Goal: Information Seeking & Learning: Find specific fact

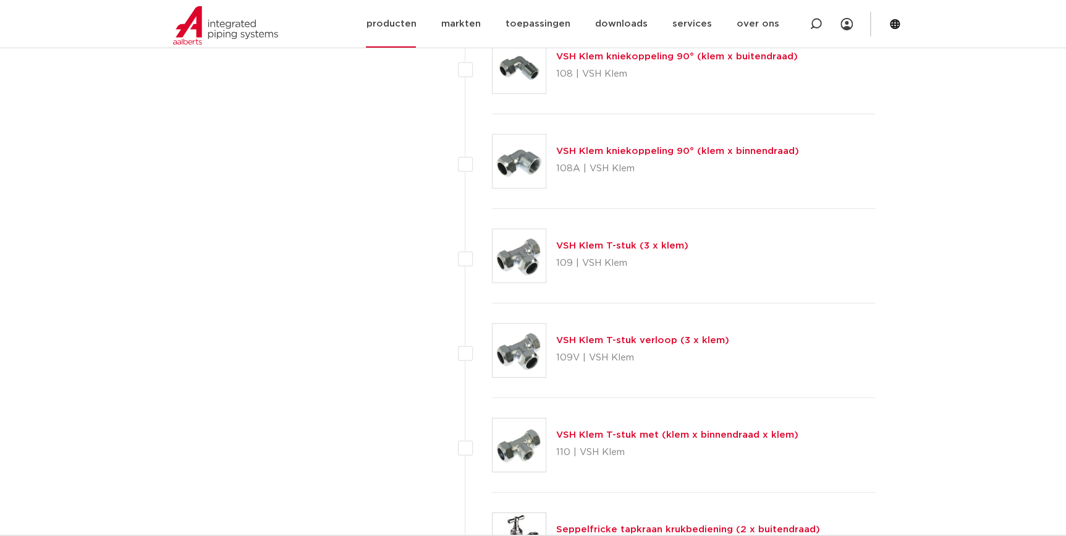
click at [817, 15] on div at bounding box center [815, 24] width 12 height 48
paste input "75533"
type input "75533"
click button "Zoeken" at bounding box center [0, 0] width 0 height 0
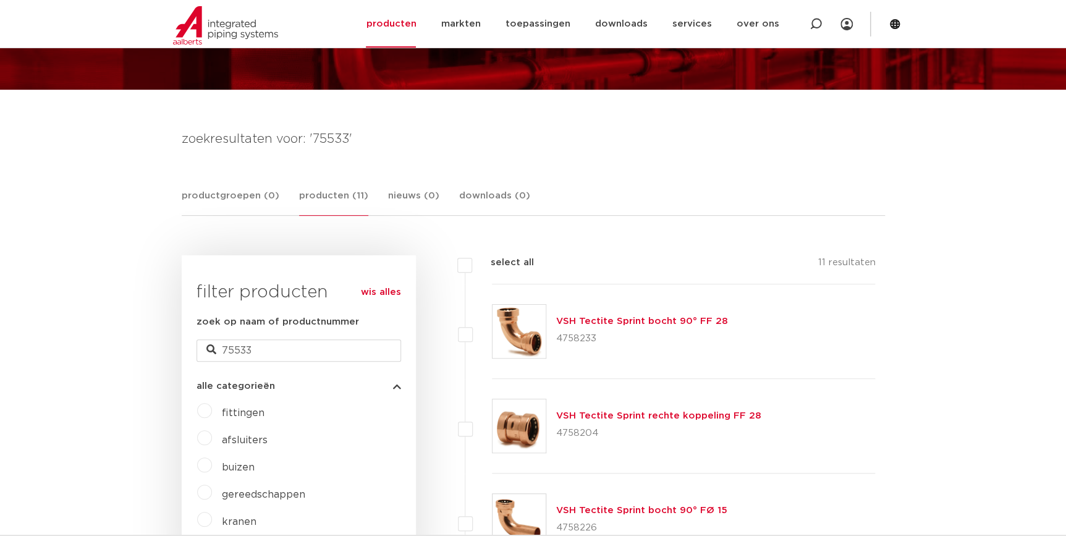
scroll to position [264, 0]
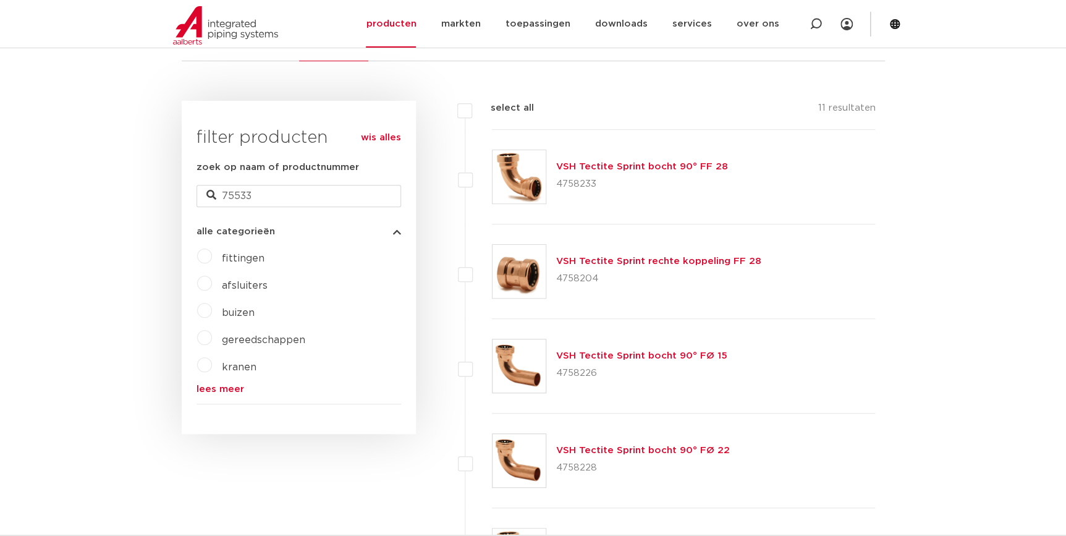
click at [660, 163] on link "VSH Tectite Sprint bocht 90° FF 28" at bounding box center [642, 166] width 172 height 9
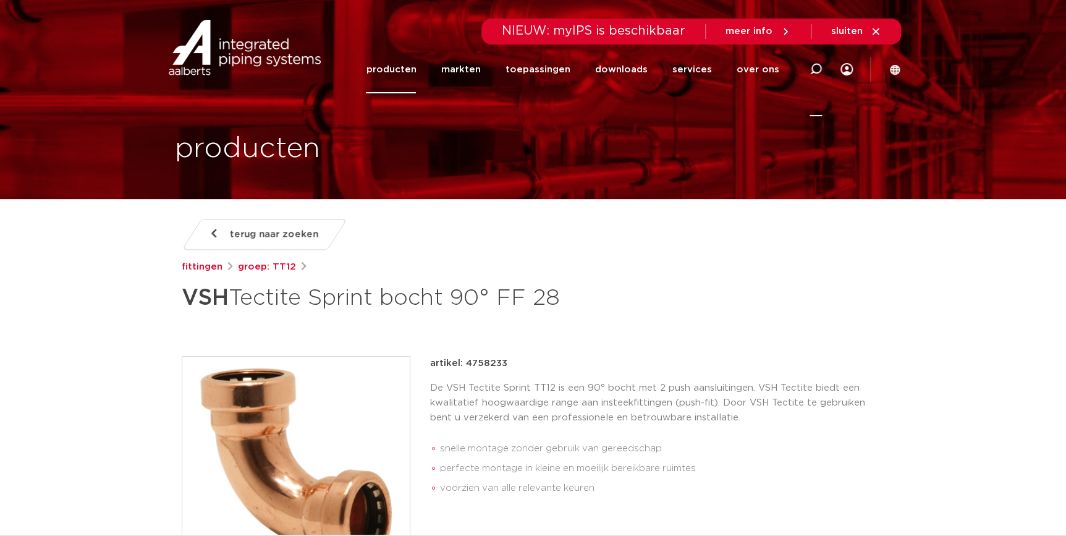
click at [811, 67] on icon at bounding box center [815, 69] width 12 height 12
type input "TT090"
click button "Zoeken" at bounding box center [0, 0] width 0 height 0
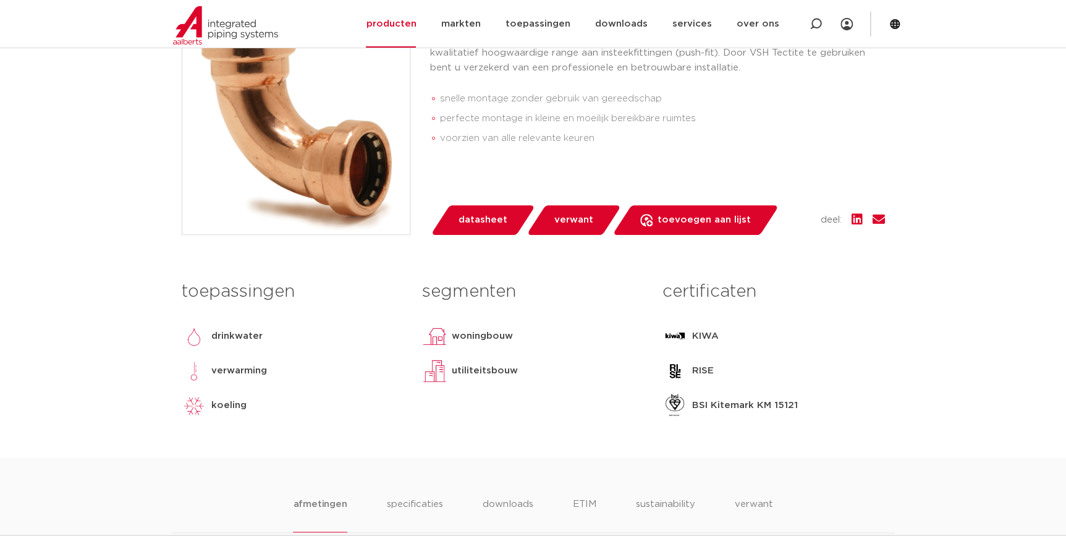
scroll to position [168, 0]
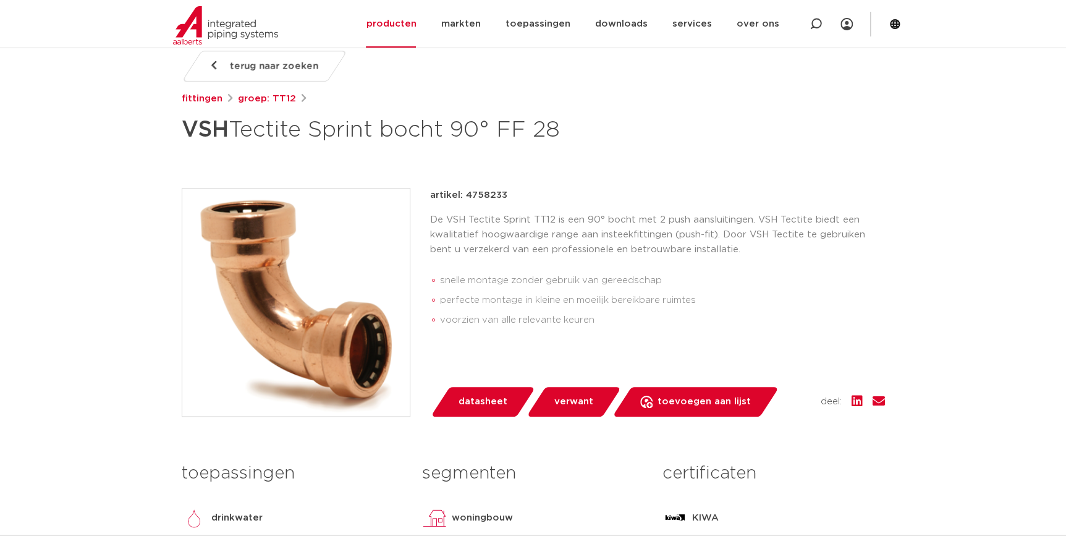
drag, startPoint x: 505, startPoint y: 198, endPoint x: 469, endPoint y: 196, distance: 36.5
click at [466, 197] on div "artikel: 4758233" at bounding box center [657, 195] width 455 height 15
copy p "4758233"
click at [540, 178] on div "terug naar zoeken fittingen groep: TT12 VSH Tectite Sprint bocht 90° FF 28" at bounding box center [533, 345] width 723 height 588
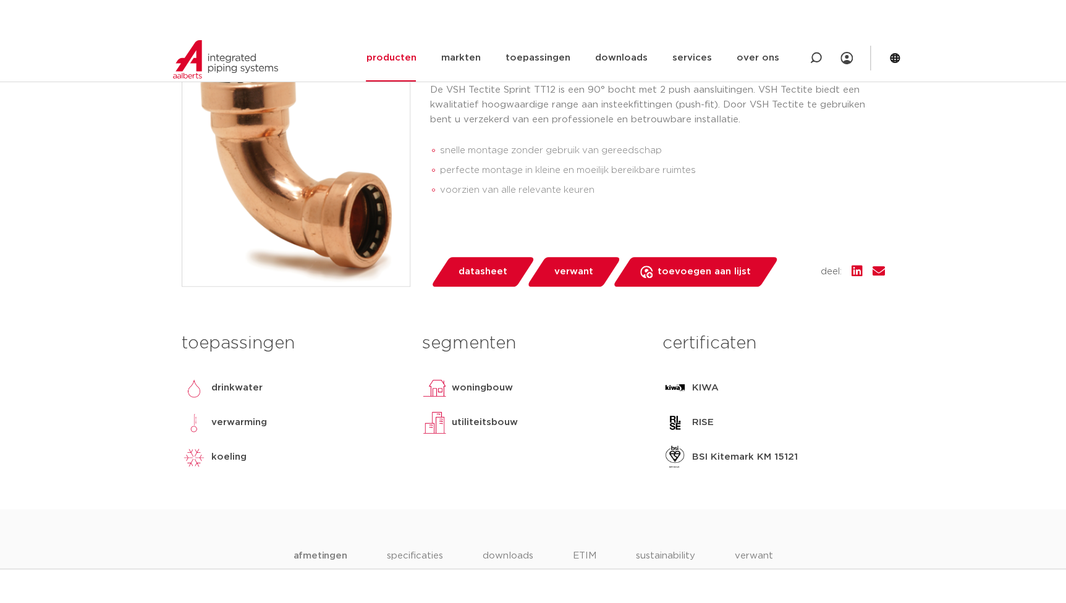
scroll to position [449, 0]
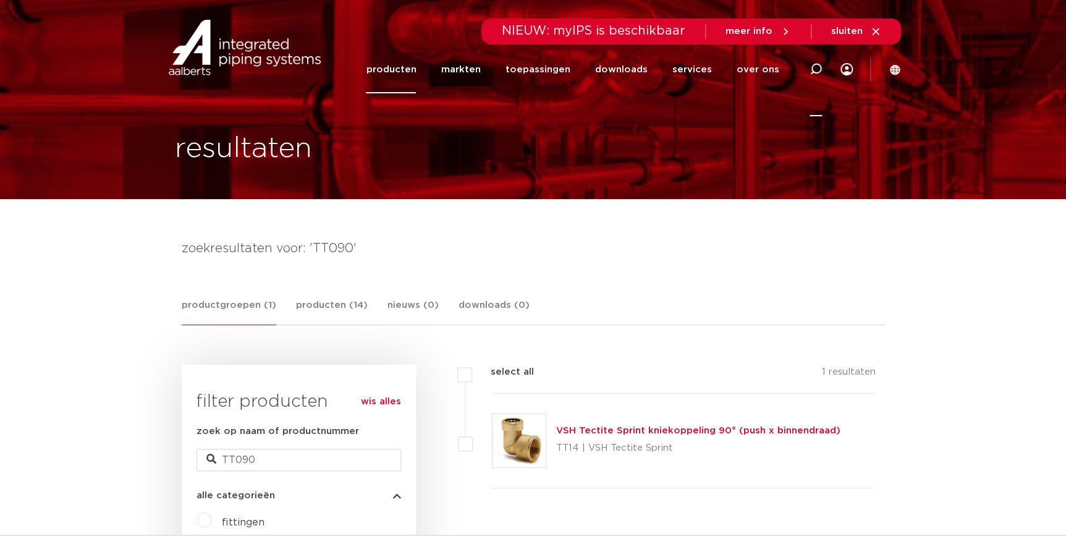
click at [814, 63] on icon at bounding box center [815, 69] width 12 height 12
paste input "870798"
type input "870798"
click button "Zoeken" at bounding box center [0, 0] width 0 height 0
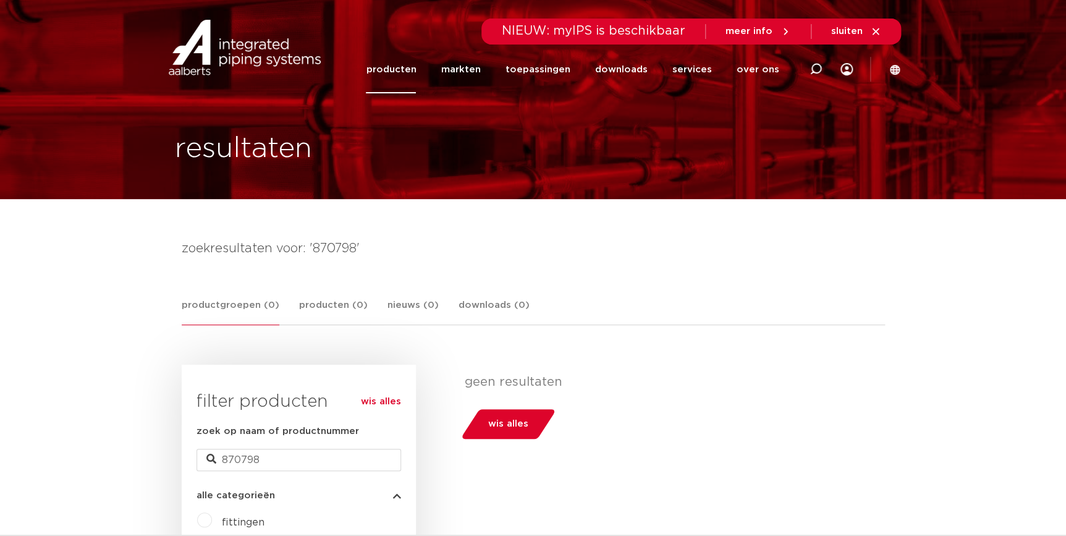
click at [809, 74] on div at bounding box center [815, 69] width 49 height 94
paste input "0893706"
type input "0893706"
click button "Zoeken" at bounding box center [0, 0] width 0 height 0
drag, startPoint x: 104, startPoint y: 330, endPoint x: 131, endPoint y: 300, distance: 40.3
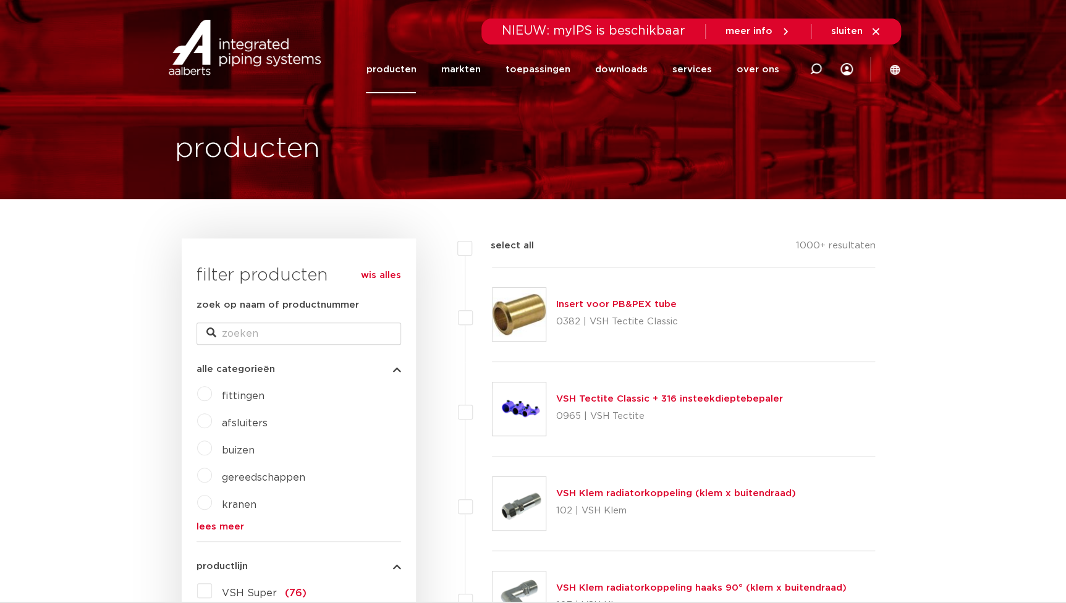
drag, startPoint x: 363, startPoint y: 64, endPoint x: 380, endPoint y: 68, distance: 17.7
click at [363, 64] on div "Zoeken NIEUW: myIPS is beschikbaar meer info sluiten producten markten toepassi…" at bounding box center [613, 47] width 574 height 94
click at [401, 70] on link "producten" at bounding box center [391, 70] width 50 height 48
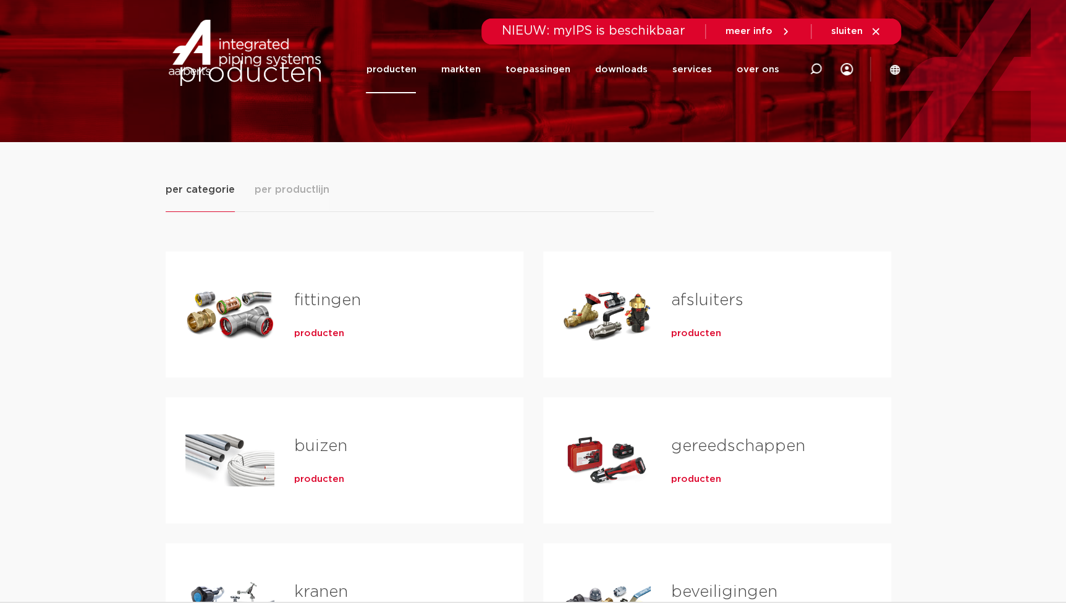
scroll to position [112, 0]
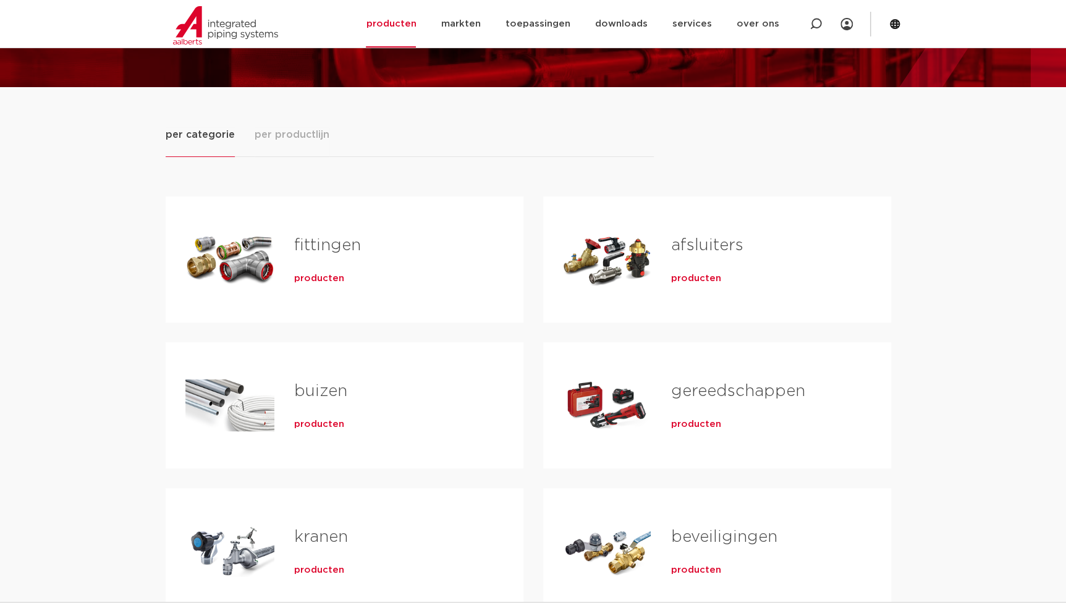
click at [295, 261] on h2 "fittingen" at bounding box center [389, 248] width 190 height 28
click at [313, 272] on span "producten" at bounding box center [319, 278] width 50 height 12
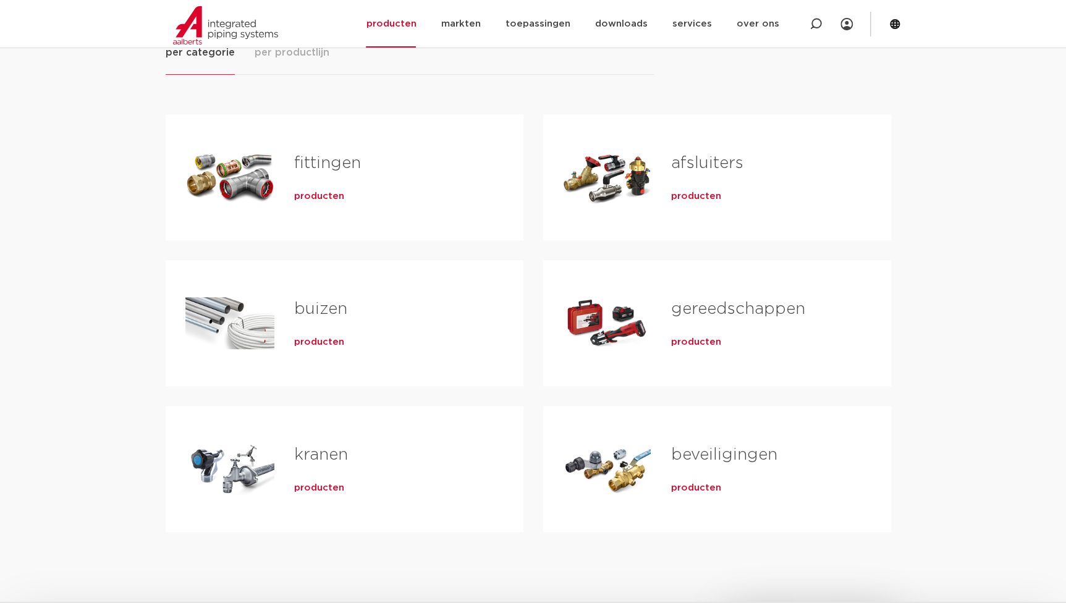
scroll to position [449, 0]
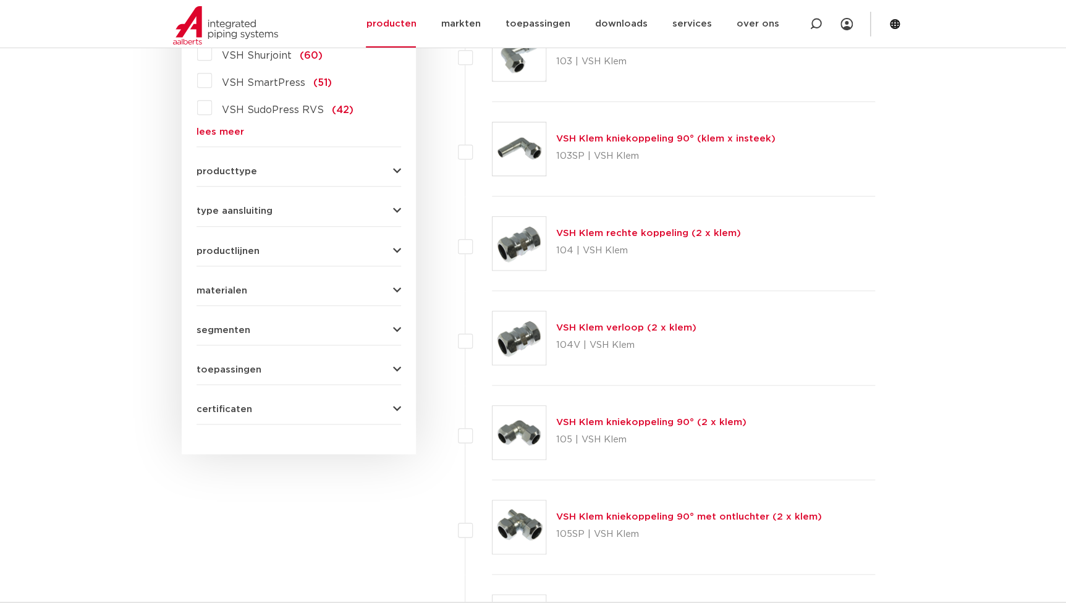
click at [229, 286] on span "materialen" at bounding box center [221, 290] width 51 height 9
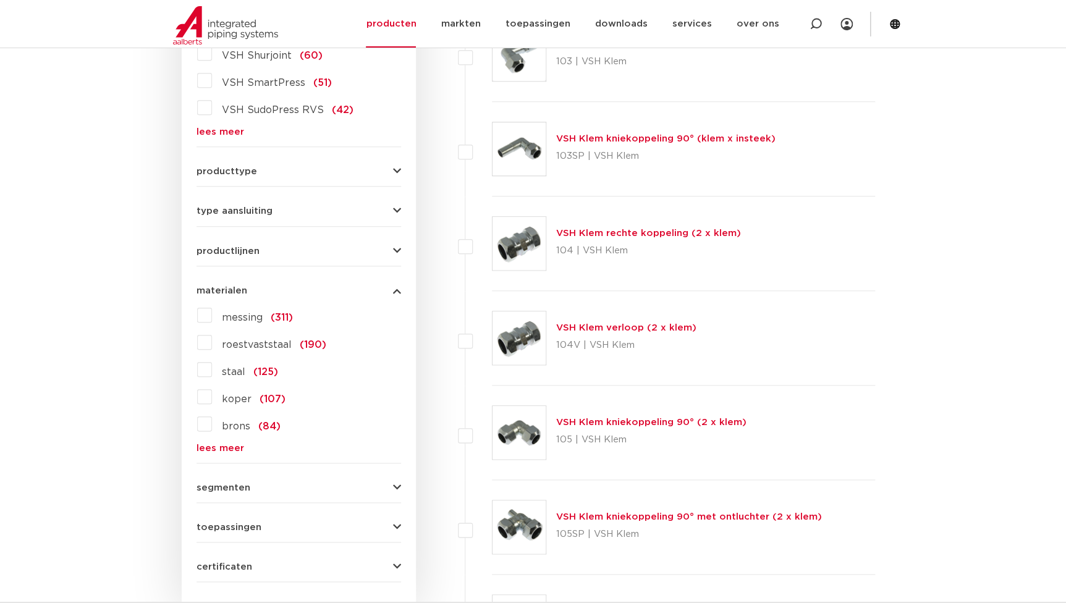
click at [270, 344] on span "roestvaststaal" at bounding box center [257, 345] width 70 height 10
click at [0, 0] on input "roestvaststaal (190)" at bounding box center [0, 0] width 0 height 0
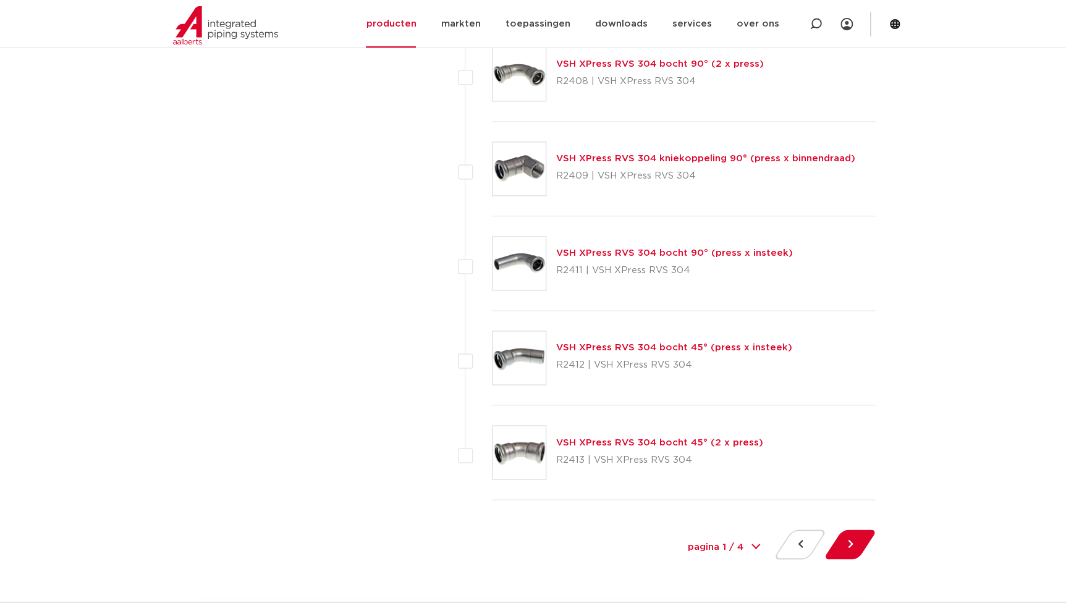
scroll to position [5672, 0]
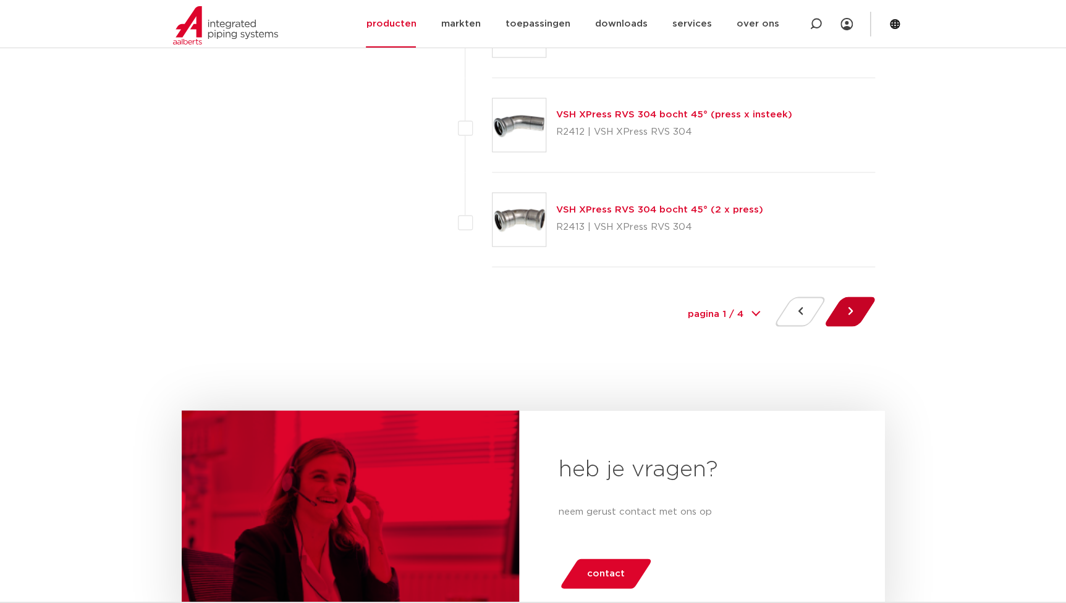
click at [854, 309] on button at bounding box center [849, 312] width 35 height 30
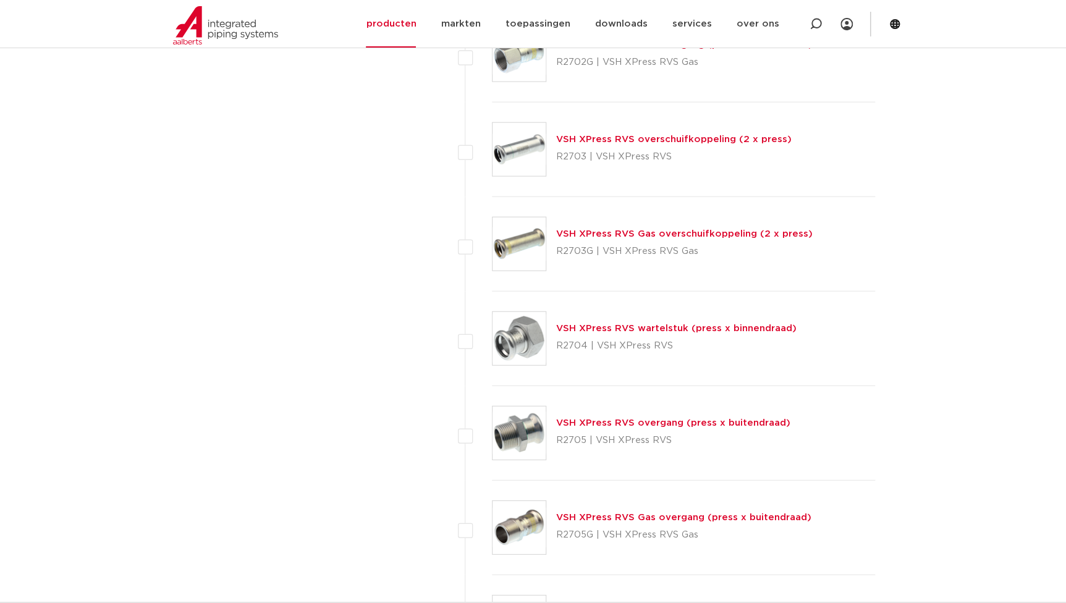
scroll to position [1460, 0]
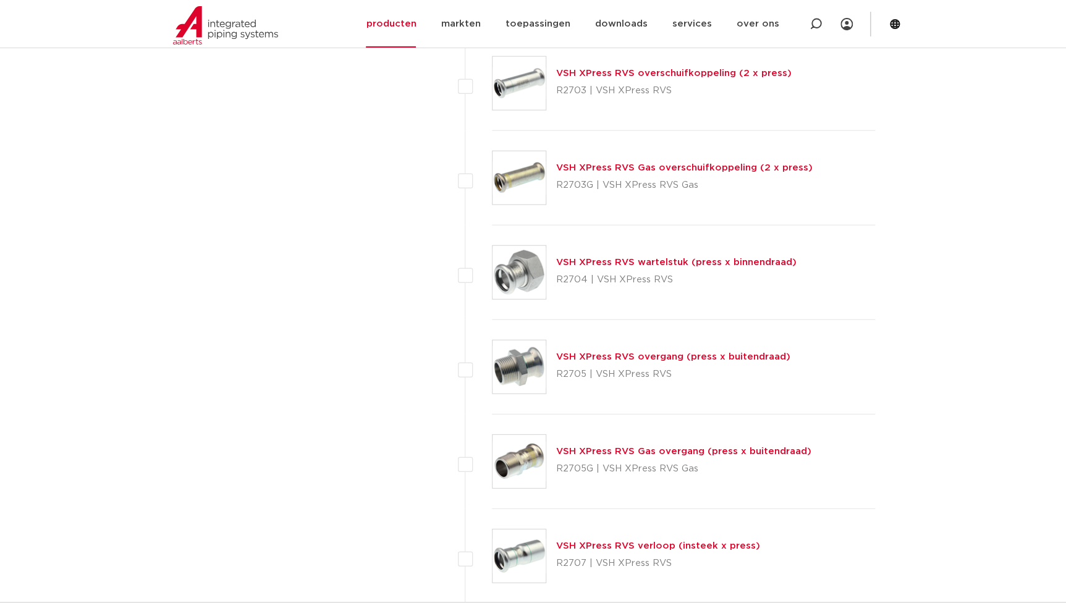
click at [696, 355] on link "VSH XPress RVS overgang (press x buitendraad)" at bounding box center [673, 356] width 234 height 9
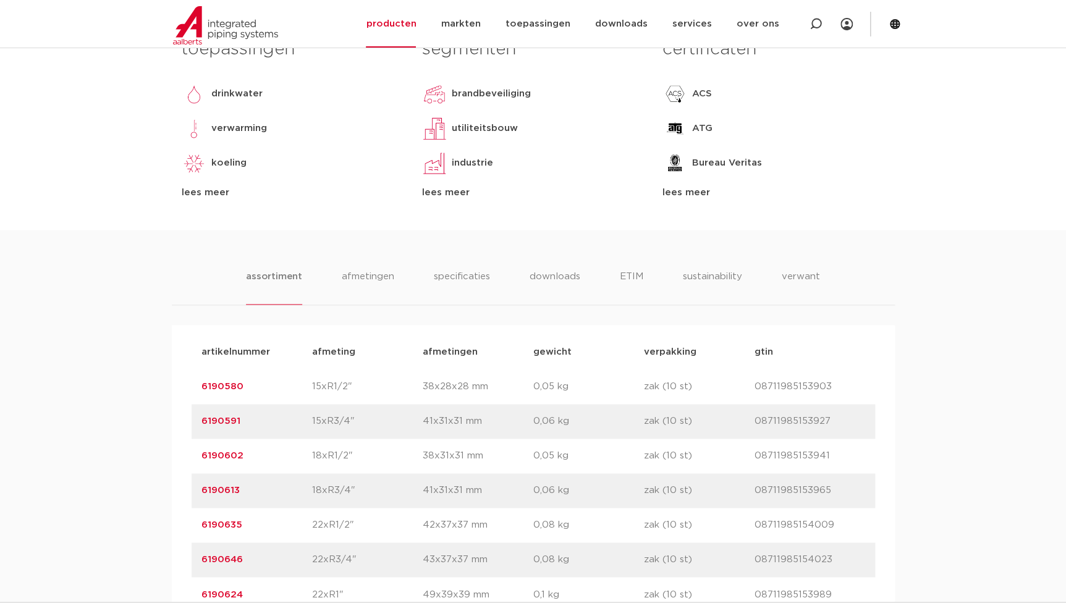
scroll to position [673, 0]
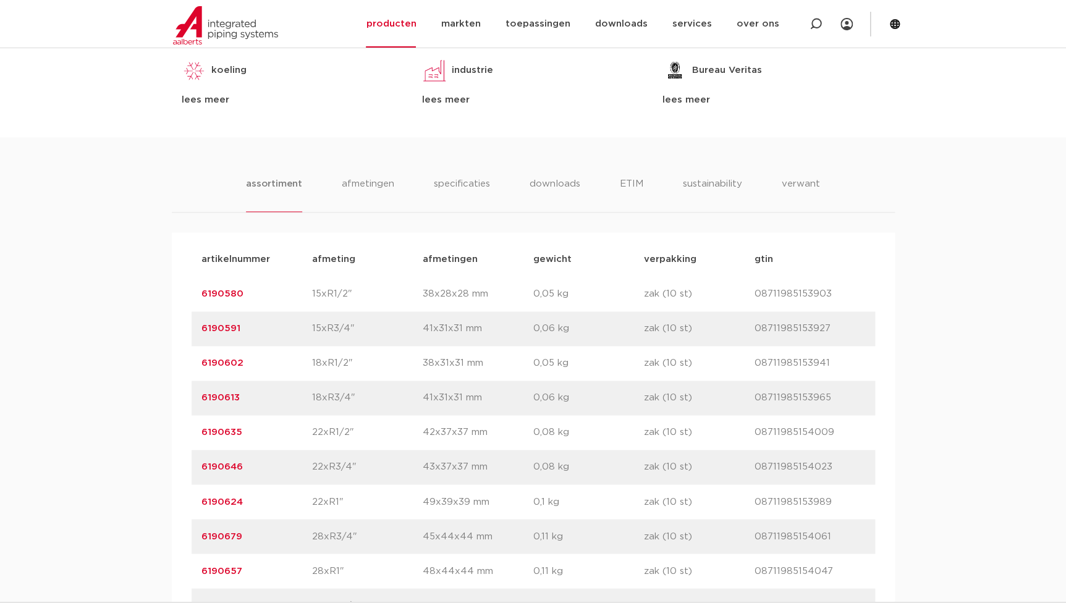
drag, startPoint x: 247, startPoint y: 567, endPoint x: 180, endPoint y: 570, distance: 66.8
click at [180, 570] on div "artikelnummer afmeting afmetingen gewicht verpakking gtin artikelnummer 6190580…" at bounding box center [533, 588] width 723 height 712
copy link "6190657"
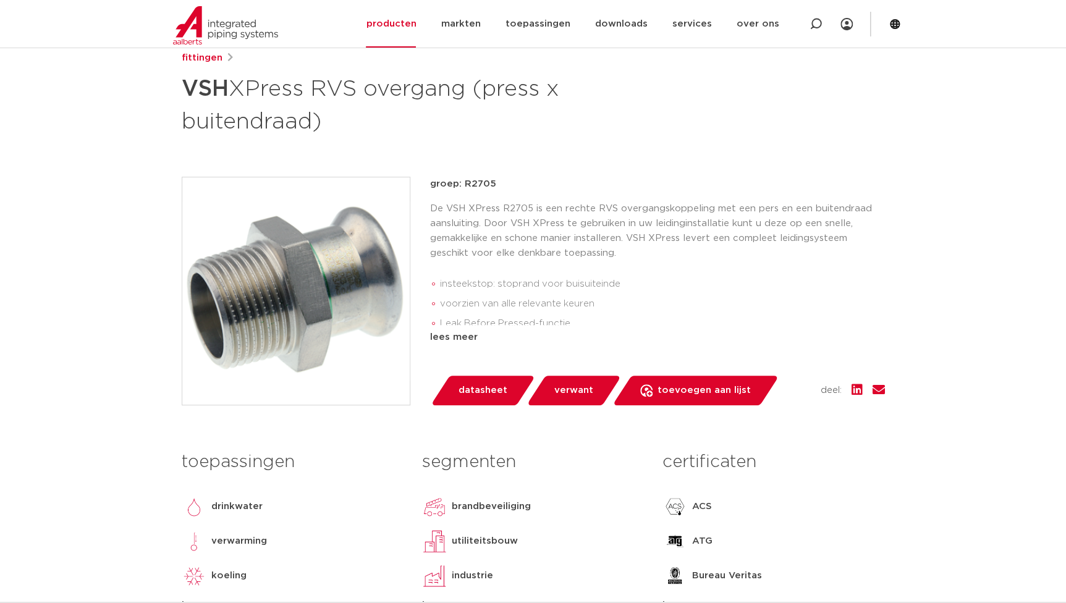
scroll to position [0, 0]
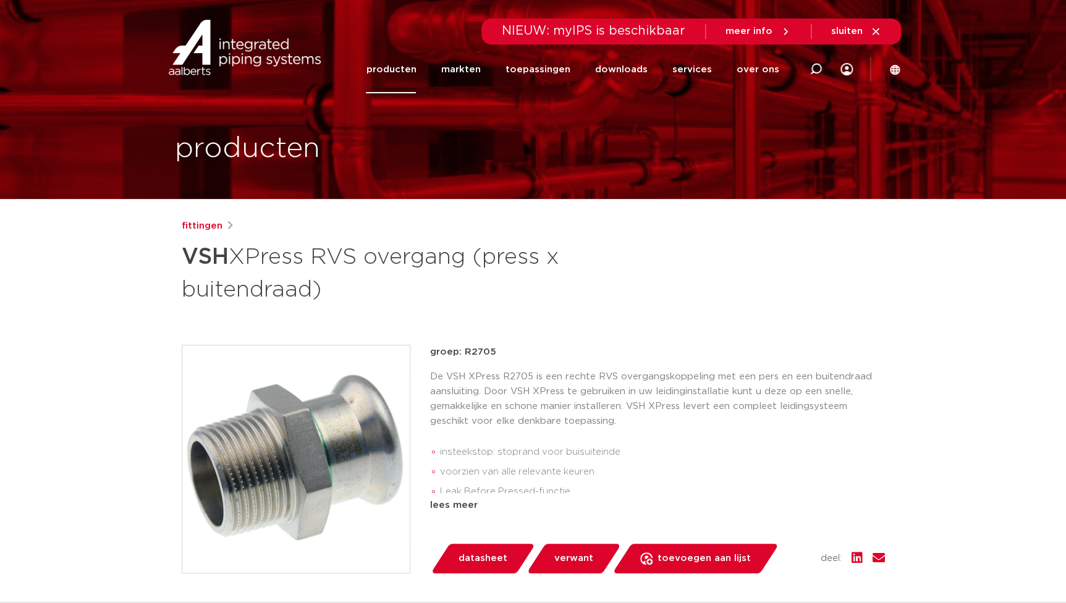
click at [486, 352] on p "groep: R2705" at bounding box center [657, 352] width 455 height 15
drag, startPoint x: 497, startPoint y: 353, endPoint x: 463, endPoint y: 358, distance: 34.3
click at [463, 358] on p "groep: R2705" at bounding box center [657, 352] width 455 height 15
copy p "R2705"
click at [332, 290] on h1 "VSH XPress RVS overgang (press x buitendraad)" at bounding box center [414, 271] width 464 height 67
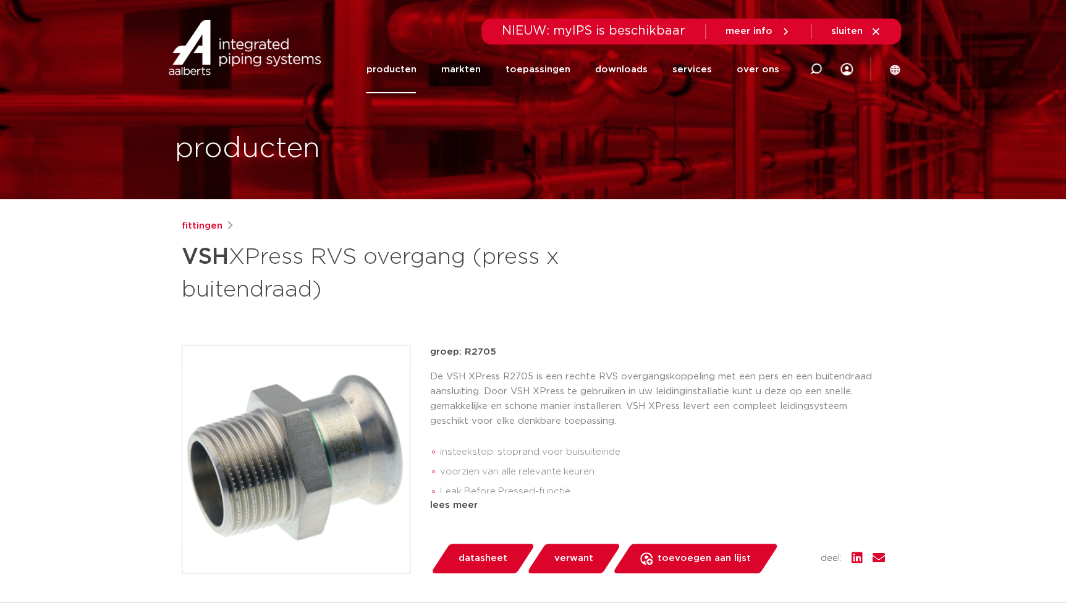
click at [321, 295] on h1 "VSH XPress RVS overgang (press x buitendraad)" at bounding box center [414, 271] width 464 height 67
click at [272, 461] on img at bounding box center [295, 458] width 227 height 227
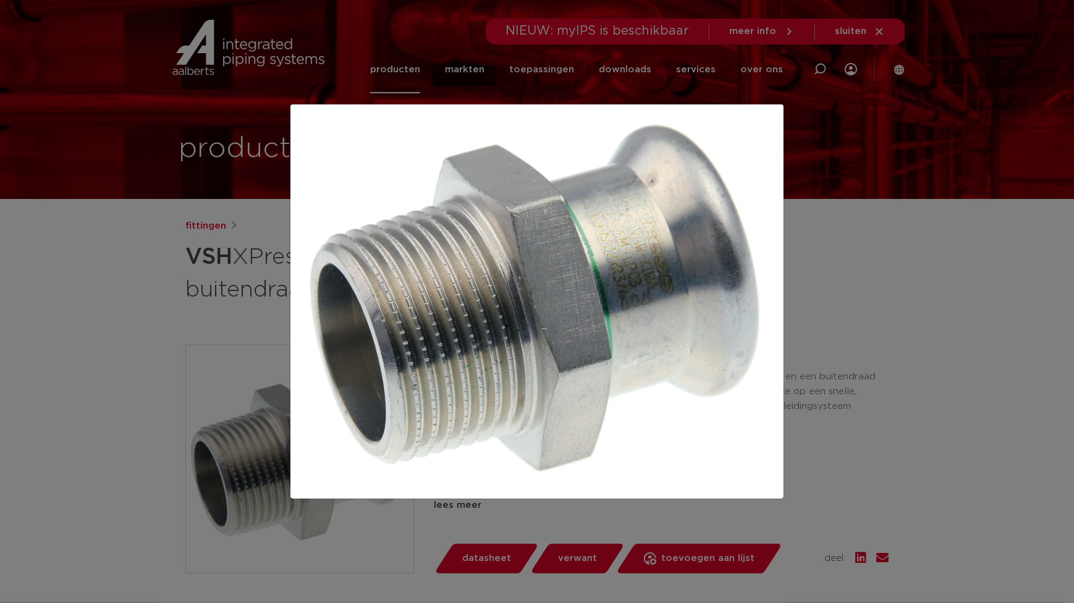
click at [449, 33] on div at bounding box center [537, 301] width 1074 height 603
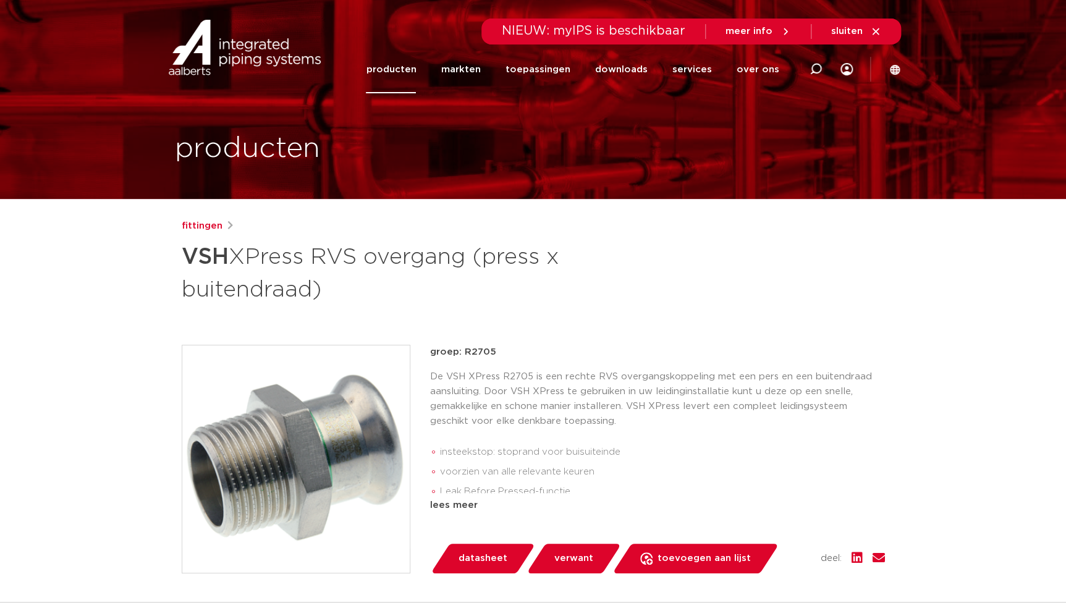
drag, startPoint x: 182, startPoint y: 257, endPoint x: 326, endPoint y: 292, distance: 148.2
click at [326, 292] on h1 "VSH XPress RVS overgang (press x buitendraad)" at bounding box center [414, 271] width 464 height 67
copy h1 "VSH XPress RVS overgang (press x buitendraad)"
drag, startPoint x: 496, startPoint y: 351, endPoint x: 377, endPoint y: 350, distance: 119.2
click at [377, 350] on div "groep: R2705 De VSH XPress R2705 is een rechte RVS overgangskoppeling met een p…" at bounding box center [533, 459] width 703 height 229
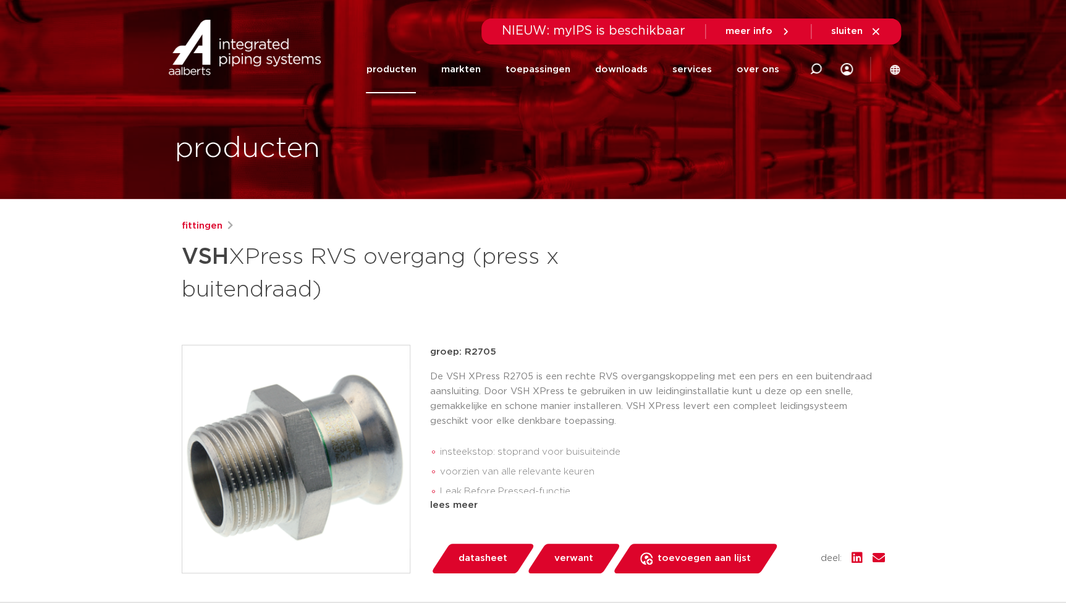
copy div "groep: R2705"
click at [506, 358] on p "groep: R2705" at bounding box center [657, 352] width 455 height 15
drag, startPoint x: 494, startPoint y: 355, endPoint x: 463, endPoint y: 352, distance: 30.4
click at [463, 352] on p "groep: R2705" at bounding box center [657, 352] width 455 height 15
copy p "R2705"
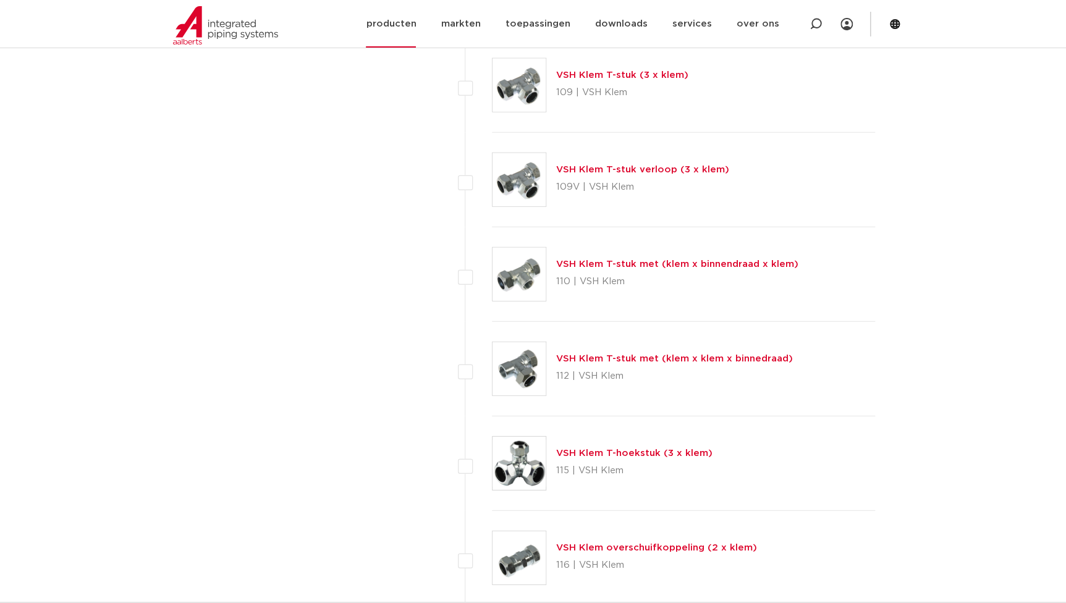
scroll to position [1459, 0]
click at [811, 22] on icon at bounding box center [815, 24] width 12 height 12
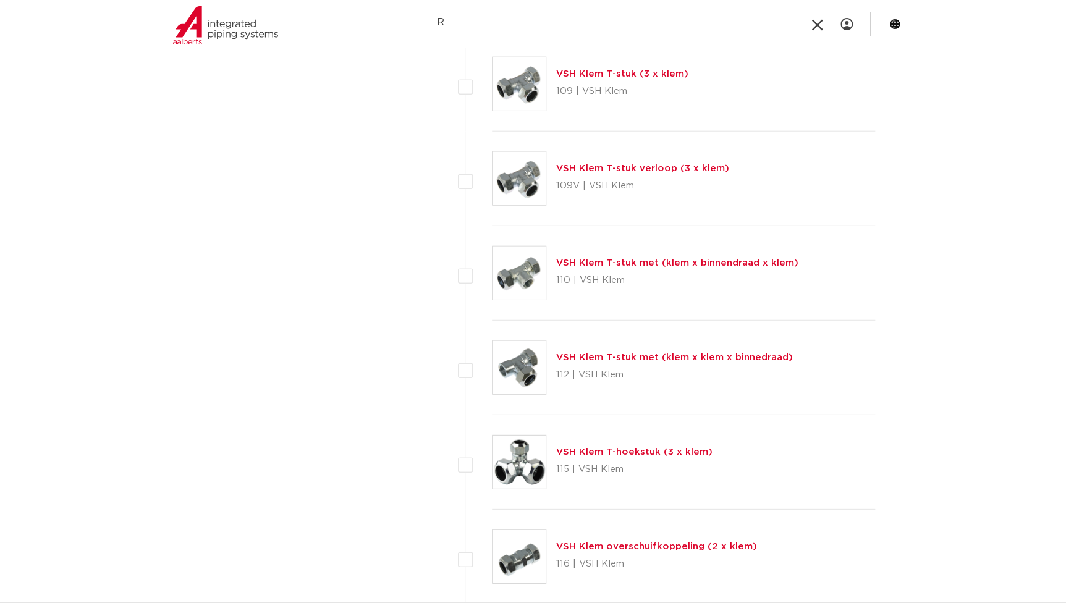
drag, startPoint x: 571, startPoint y: 23, endPoint x: 543, endPoint y: 24, distance: 28.4
click at [552, 24] on input "R" at bounding box center [631, 23] width 389 height 25
drag, startPoint x: 519, startPoint y: 28, endPoint x: 211, endPoint y: 12, distance: 308.0
click at [211, 12] on div "Zoeken R NIEUW: myIPS is beschikbaar meer info sluiten producten markten toepas…" at bounding box center [533, 24] width 735 height 48
paste input "2705"
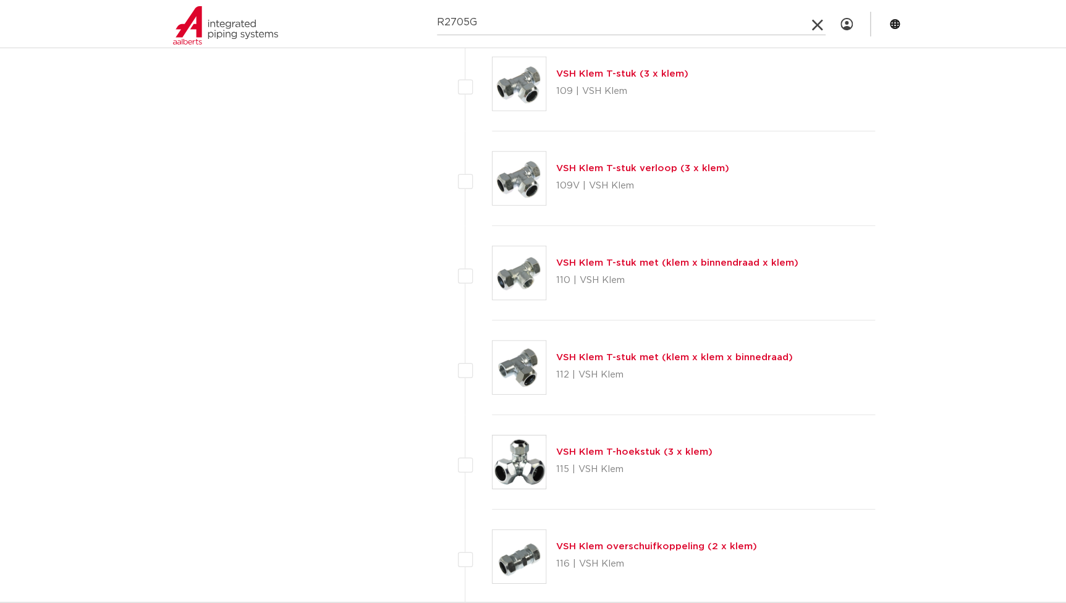
type input "R2705G"
click button "Zoeken" at bounding box center [0, 0] width 0 height 0
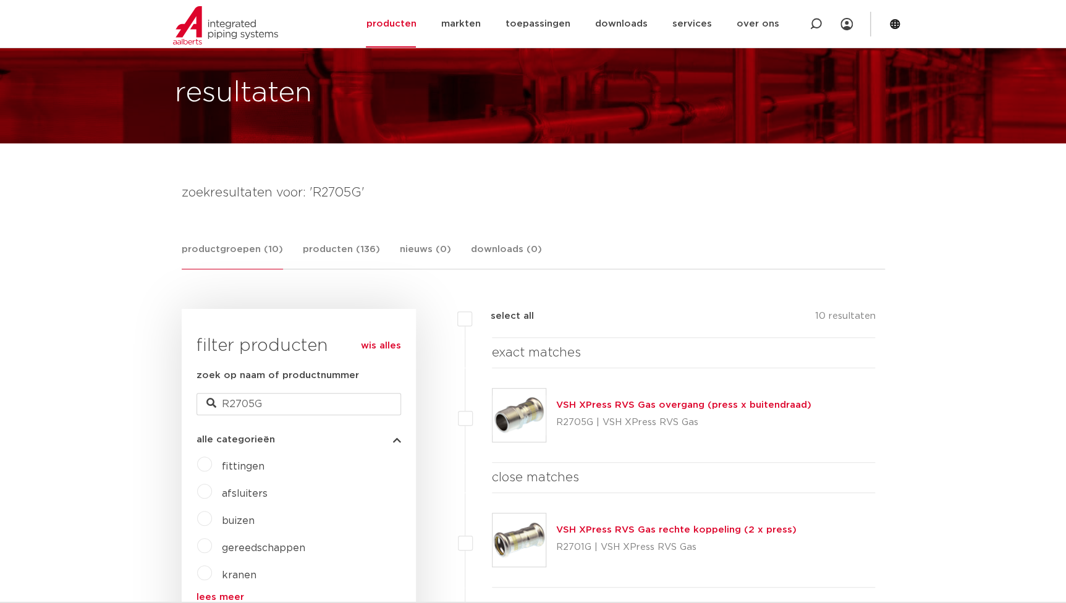
scroll to position [280, 0]
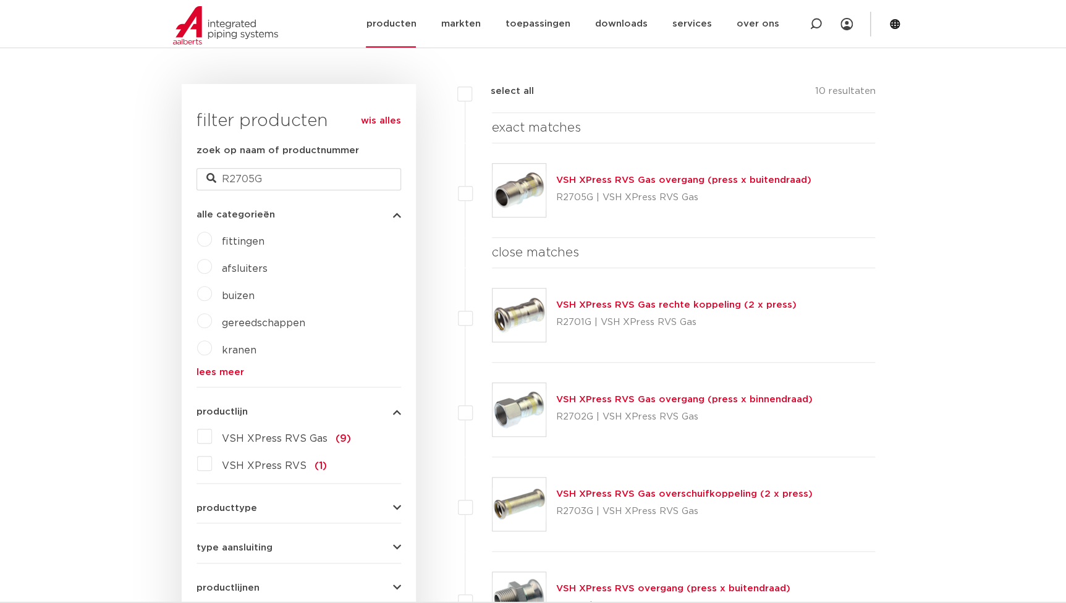
click at [403, 29] on link "producten" at bounding box center [391, 24] width 50 height 48
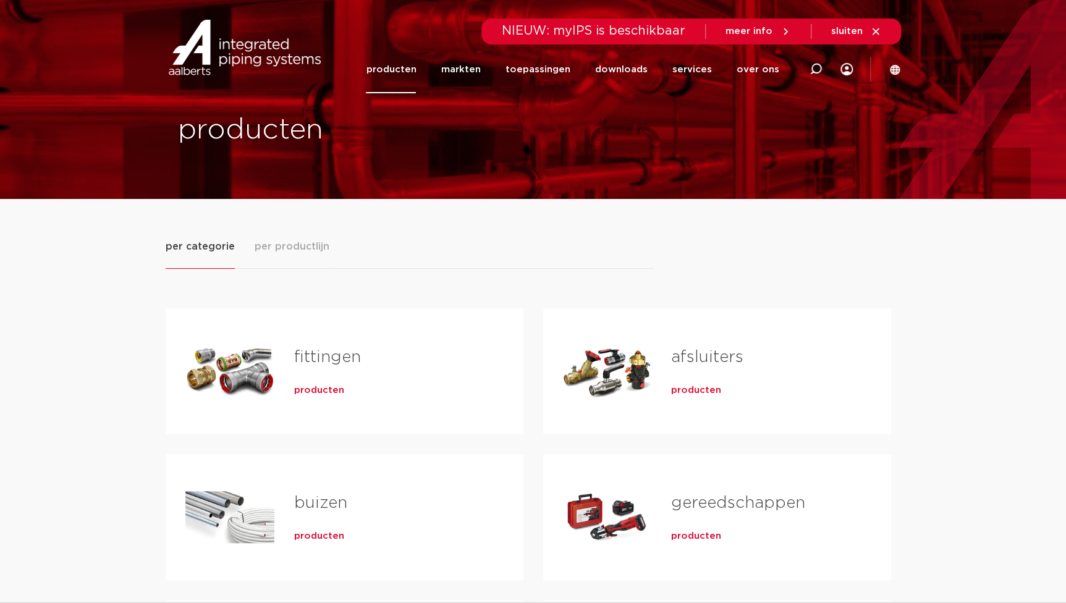
click at [327, 382] on div "producten" at bounding box center [389, 387] width 190 height 17
click at [326, 384] on span "producten" at bounding box center [319, 390] width 50 height 12
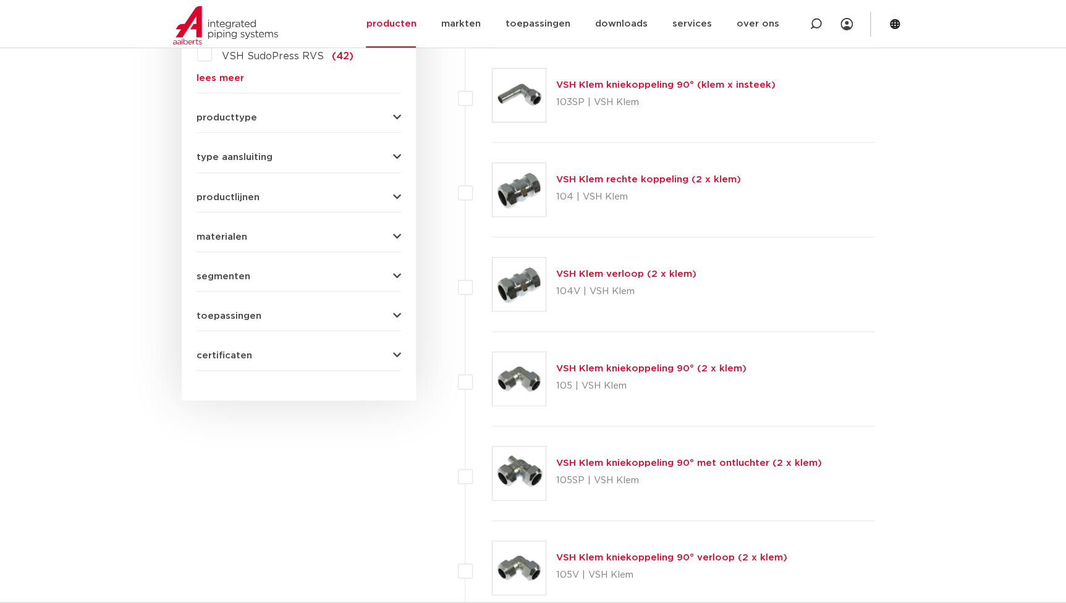
scroll to position [392, 0]
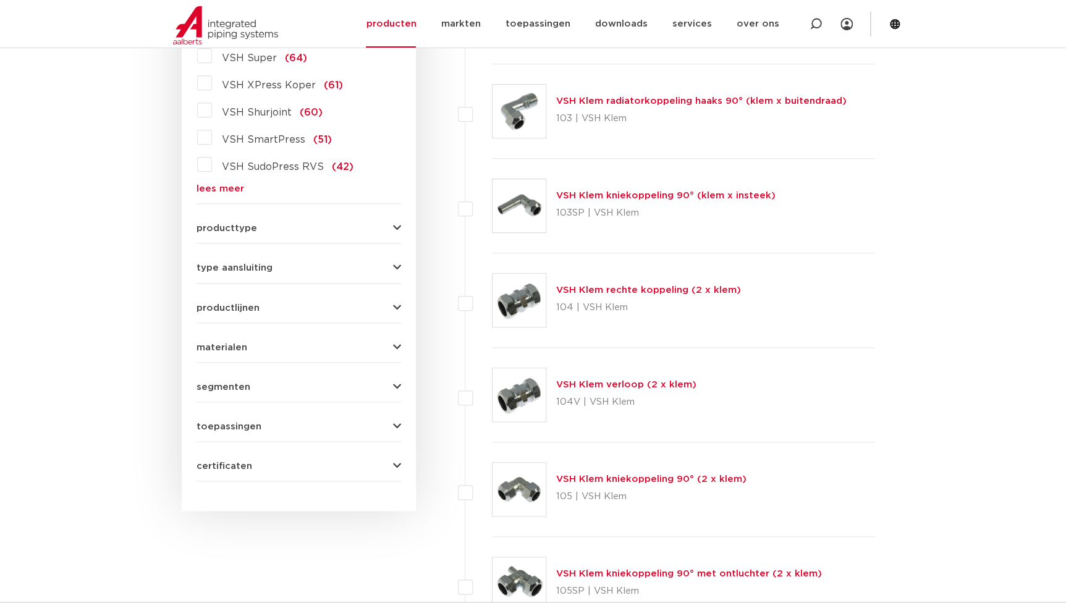
click at [227, 300] on div "productlijnen VSH SmartPress maak een keuze VSH SmartPress afsluiters VSH Smart…" at bounding box center [298, 302] width 204 height 19
click at [219, 343] on span "materialen" at bounding box center [221, 347] width 51 height 9
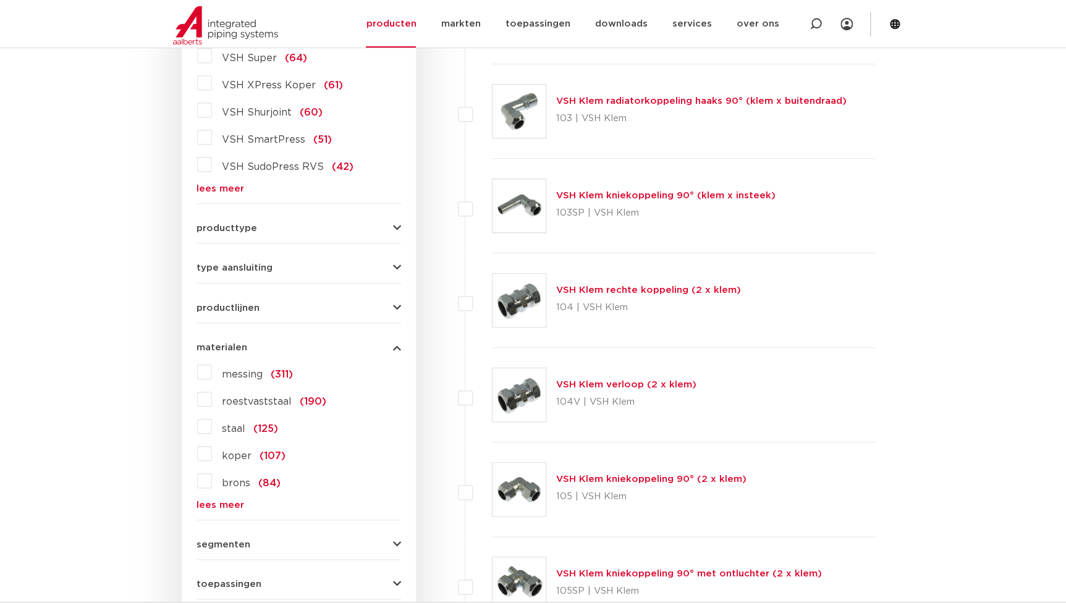
click at [246, 409] on div "messing (311) roestvaststaal (190) staal (125) koper (107) brons (84) gietijzer…" at bounding box center [298, 436] width 204 height 148
click at [255, 400] on span "roestvaststaal" at bounding box center [257, 402] width 70 height 10
click at [0, 0] on input "roestvaststaal (190)" at bounding box center [0, 0] width 0 height 0
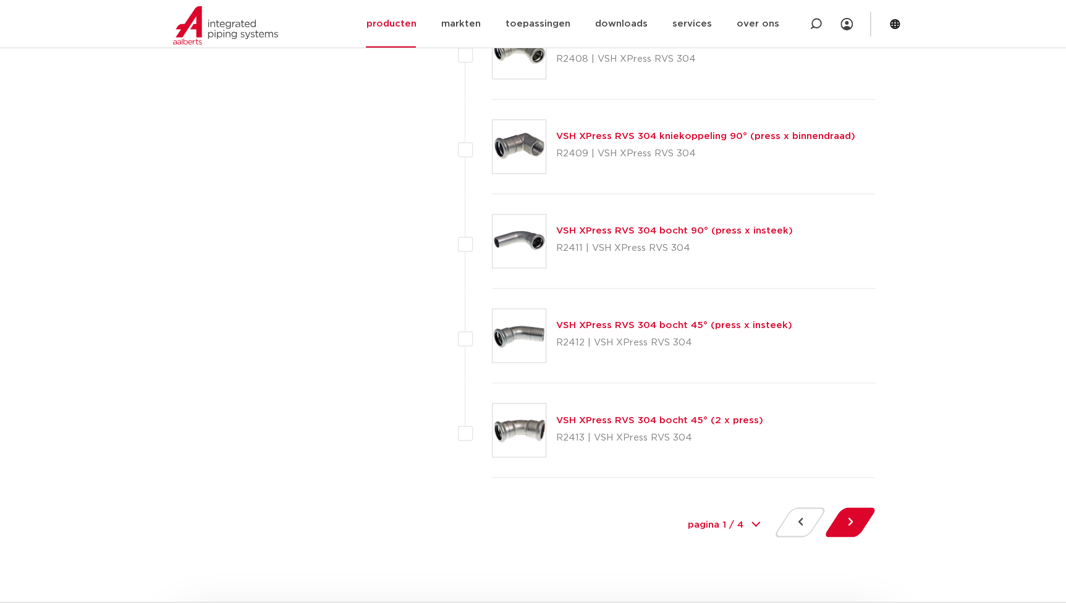
scroll to position [5503, 0]
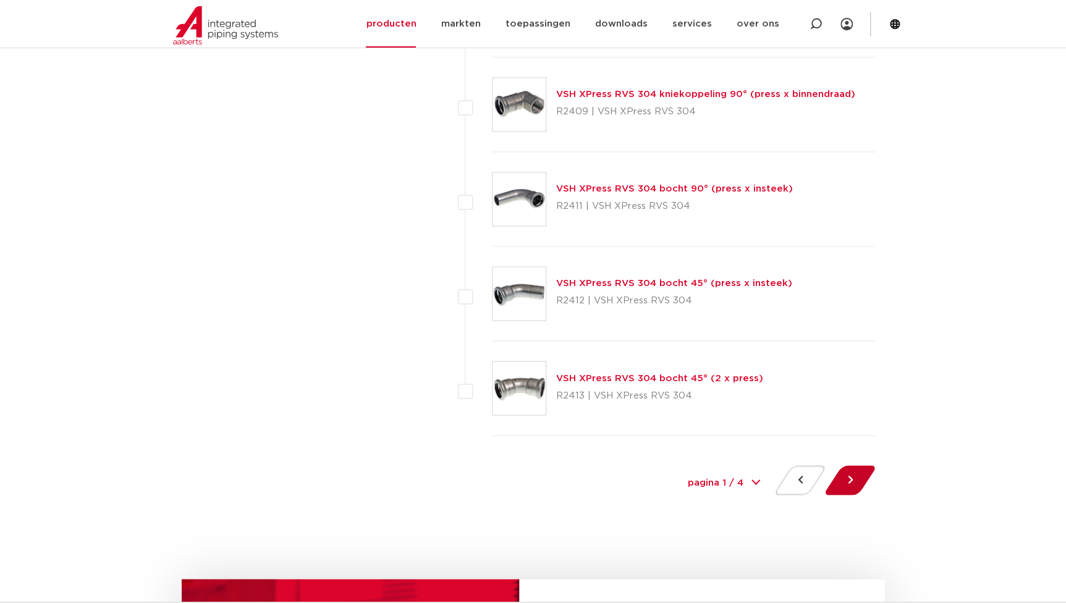
click at [851, 478] on button at bounding box center [849, 480] width 35 height 30
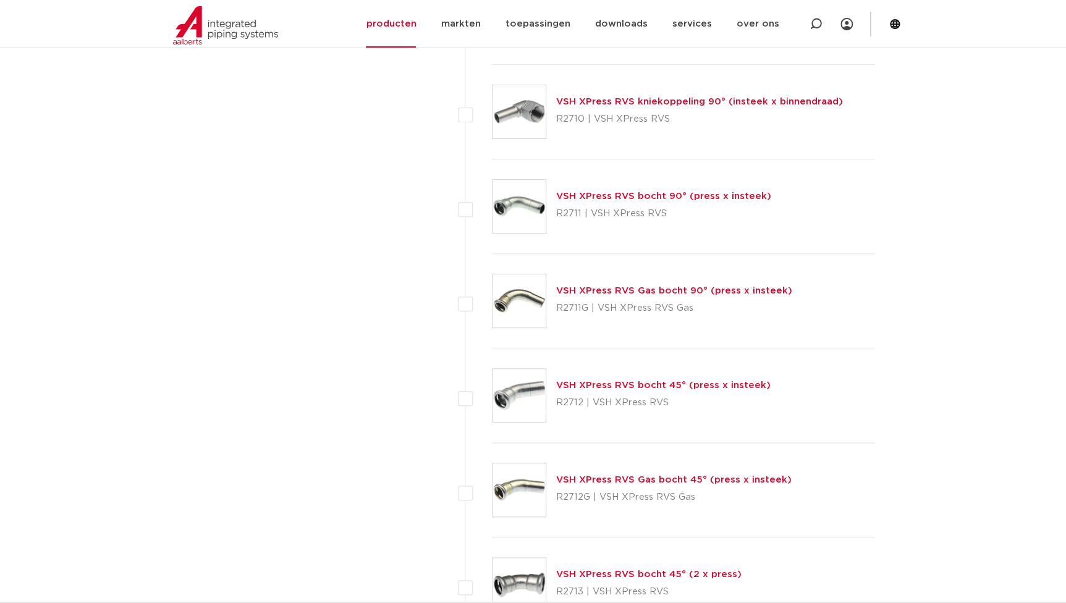
scroll to position [2752, 0]
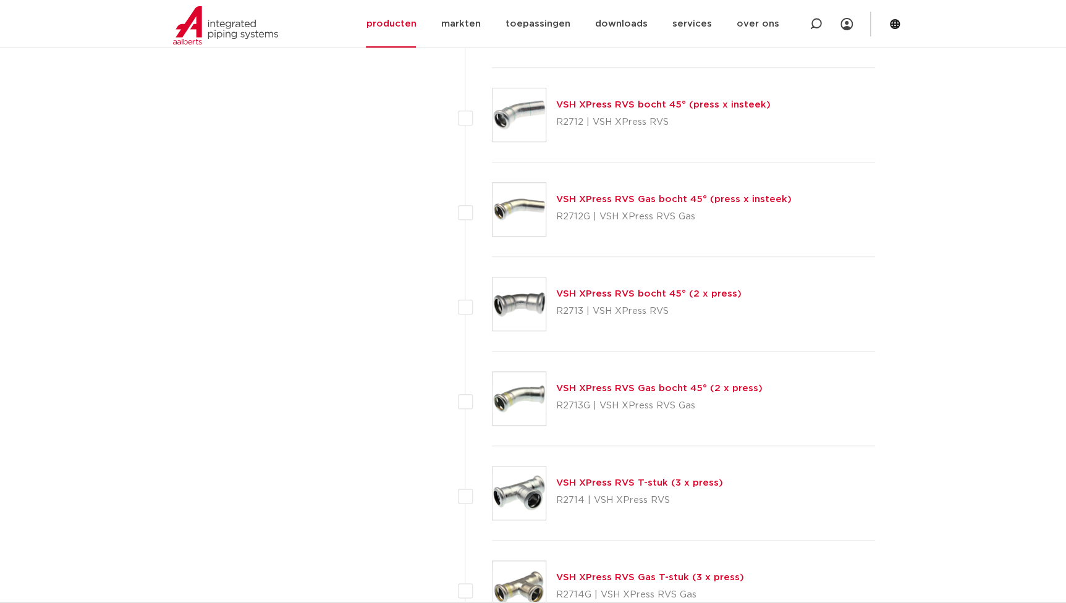
click at [639, 484] on link "VSH XPress RVS T-stuk (3 x press)" at bounding box center [639, 482] width 167 height 9
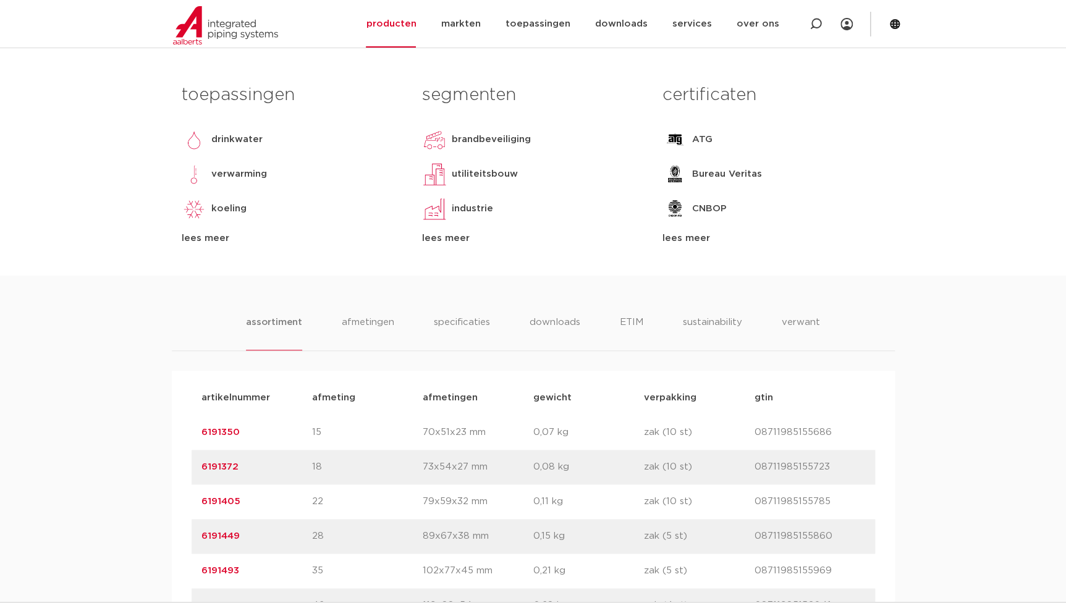
scroll to position [786, 0]
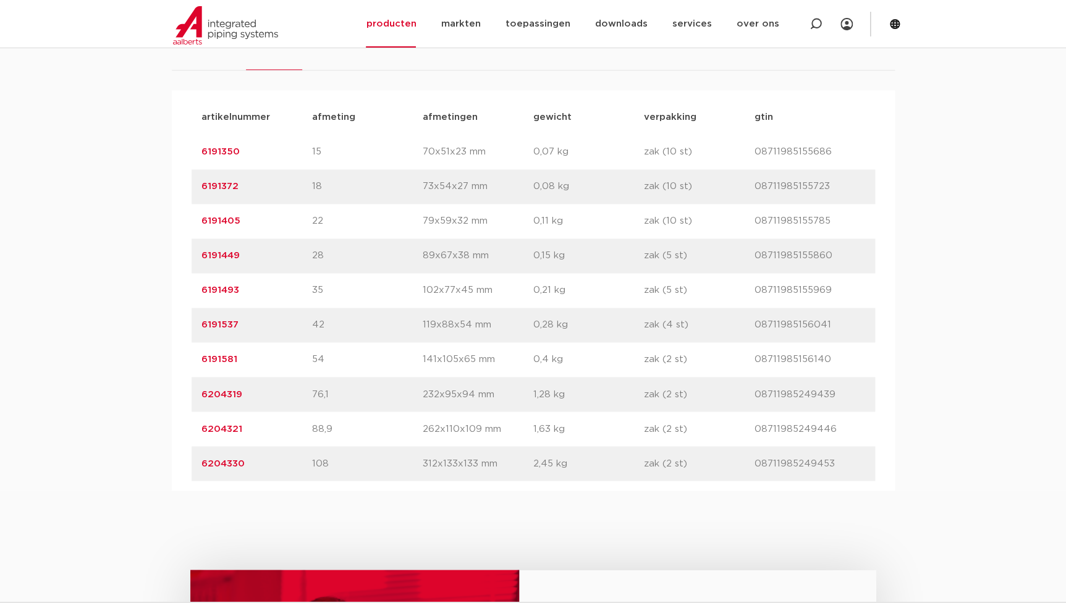
drag, startPoint x: 245, startPoint y: 257, endPoint x: 62, endPoint y: 253, distance: 182.9
click at [62, 253] on div "assortiment afmetingen specificaties downloads ETIM sustainability verwant asso…" at bounding box center [533, 242] width 1066 height 495
copy link "6191449"
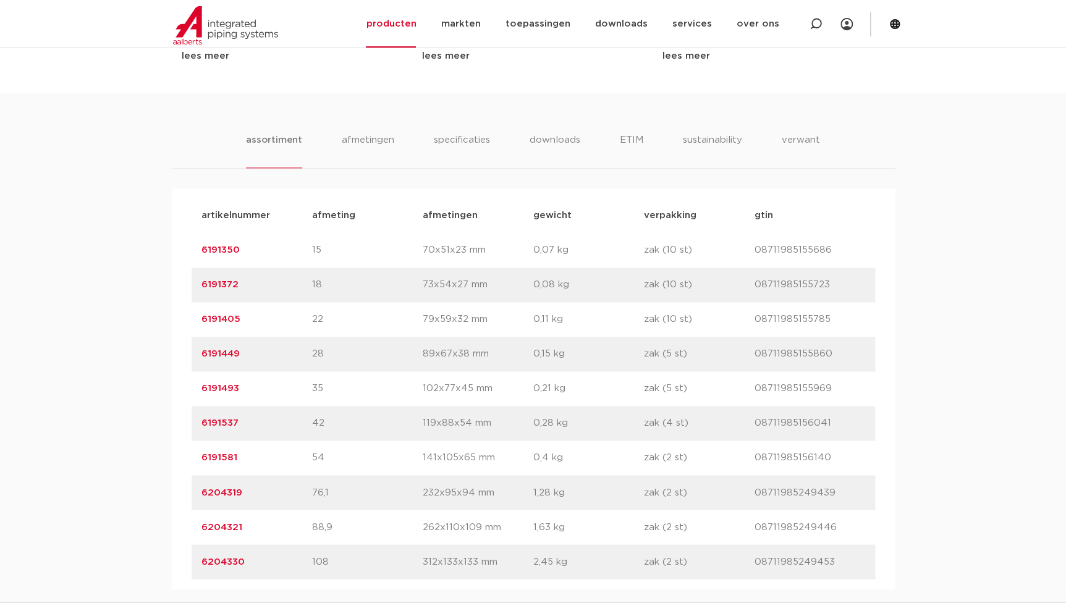
scroll to position [295, 0]
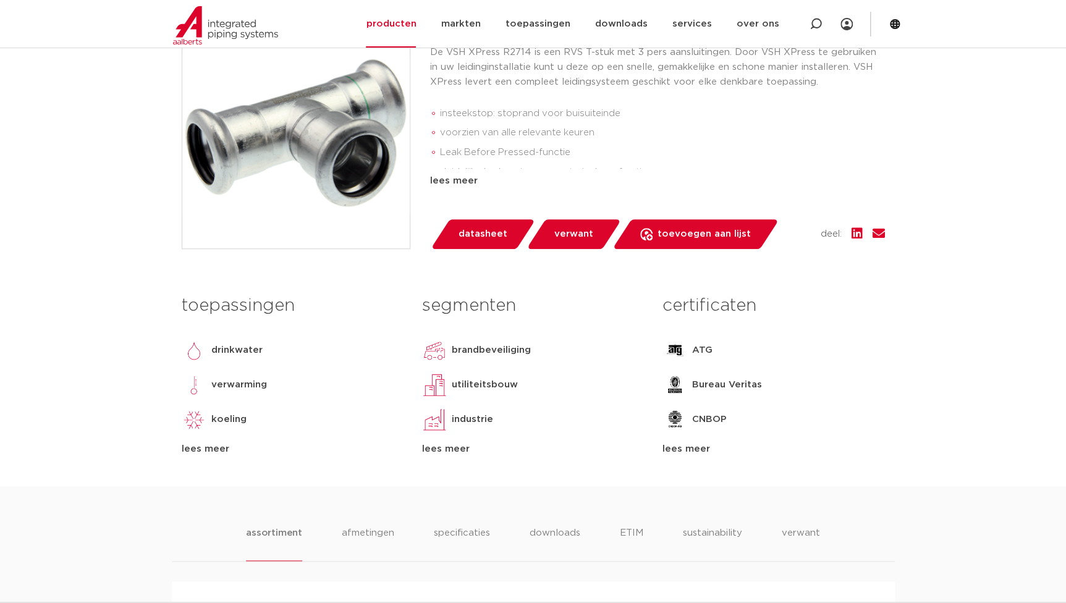
drag, startPoint x: 366, startPoint y: 329, endPoint x: 358, endPoint y: 332, distance: 8.0
click at [366, 329] on div "toepassingen drinkwater verwarming koeling stoom perslucht solar installatie sp…" at bounding box center [292, 373] width 240 height 168
click at [297, 306] on h3 "toepassingen" at bounding box center [293, 305] width 222 height 25
drag, startPoint x: 292, startPoint y: 306, endPoint x: 175, endPoint y: 310, distance: 116.8
click at [175, 310] on div "toepassingen drinkwater verwarming koeling stoom perslucht solar installatie sp…" at bounding box center [292, 373] width 240 height 168
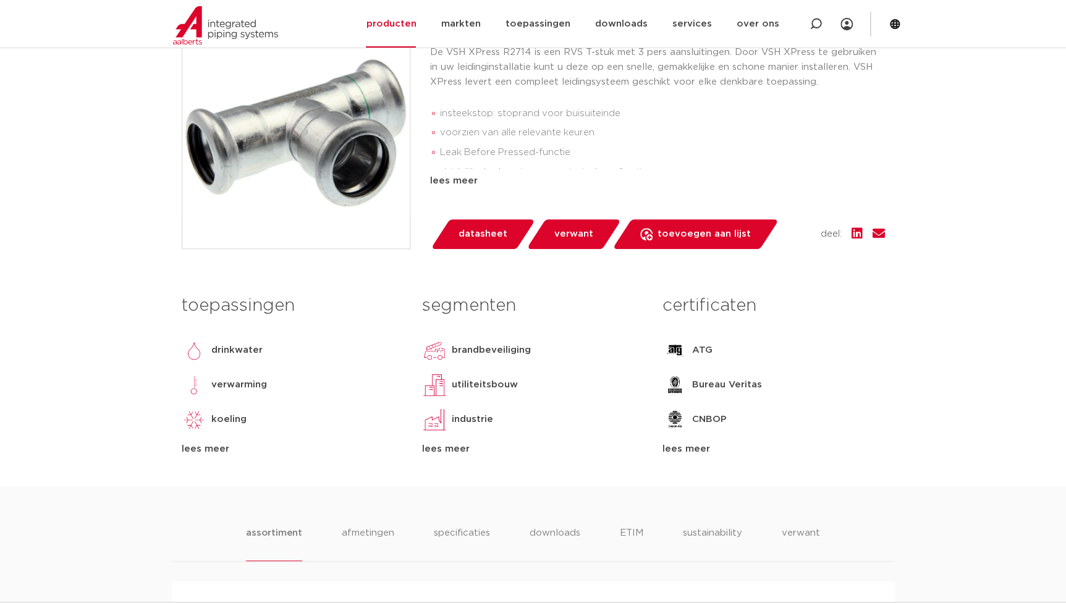
drag, startPoint x: 362, startPoint y: 361, endPoint x: 374, endPoint y: 351, distance: 15.3
click at [374, 352] on div "drinkwater" at bounding box center [293, 350] width 222 height 25
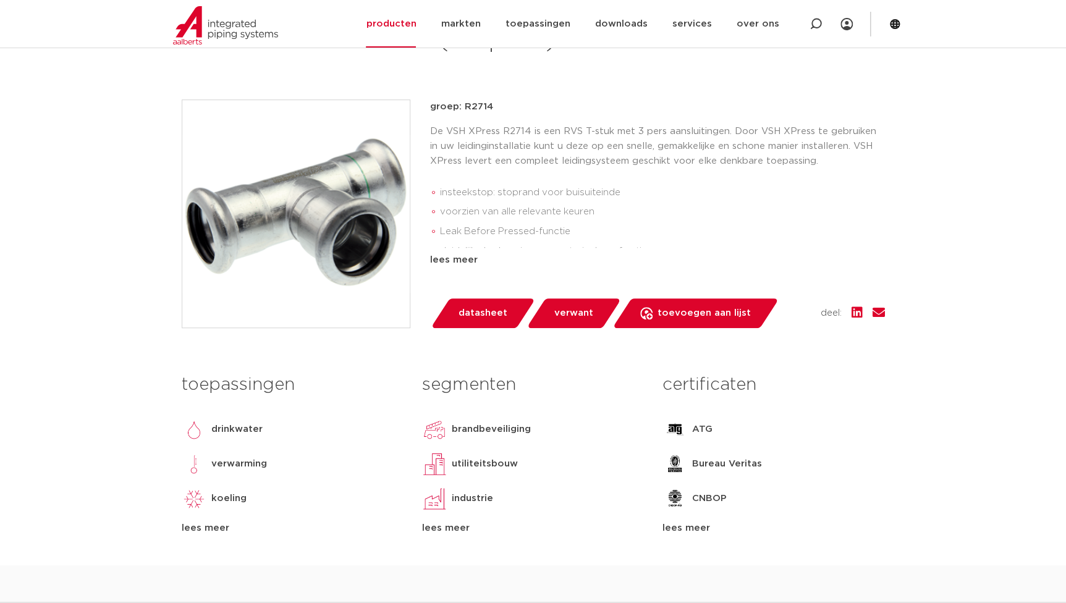
scroll to position [14, 0]
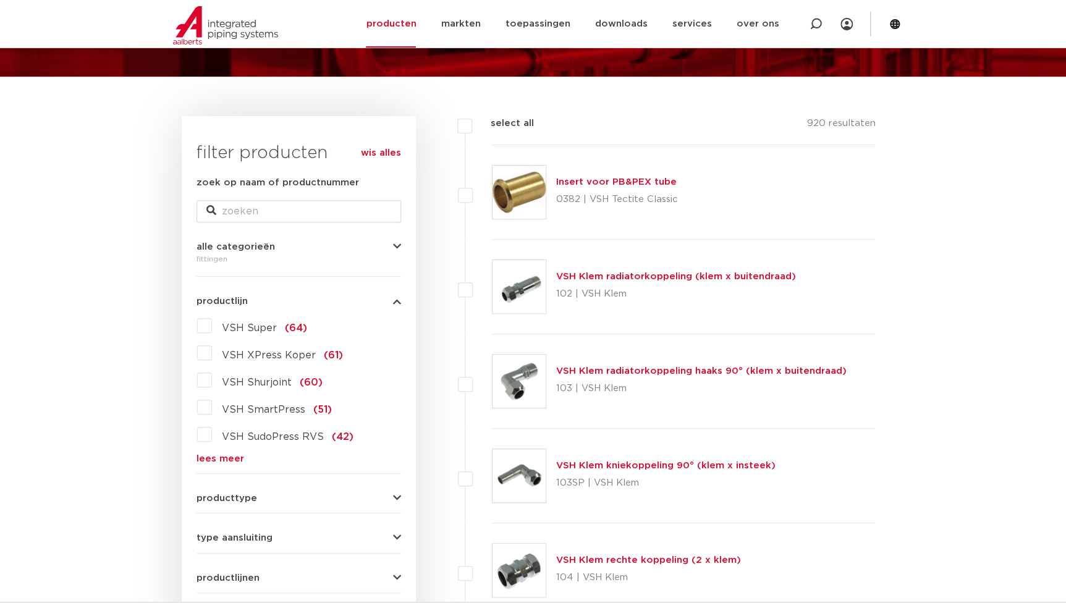
scroll to position [280, 0]
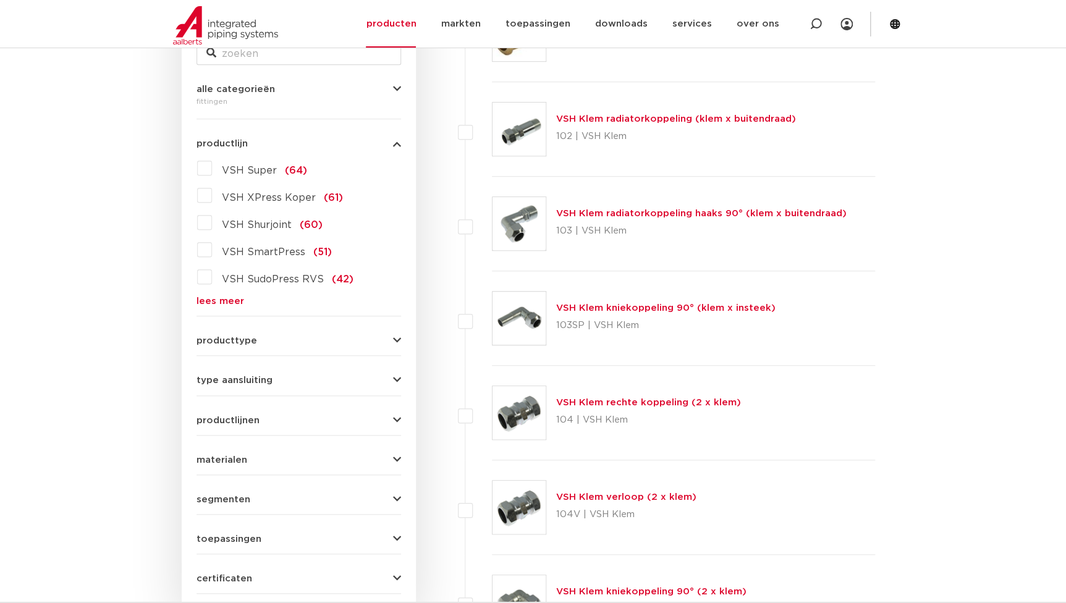
click at [226, 300] on link "lees meer" at bounding box center [298, 301] width 204 height 9
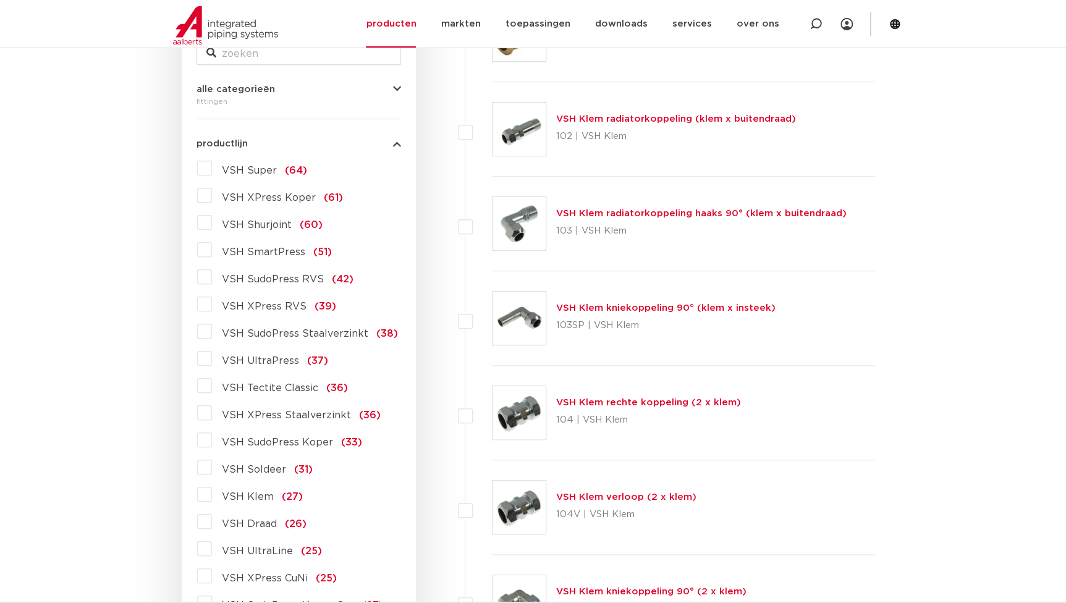
click at [297, 414] on span "VSH XPress Staalverzinkt" at bounding box center [286, 415] width 129 height 10
click at [0, 0] on input "VSH XPress Staalverzinkt (36)" at bounding box center [0, 0] width 0 height 0
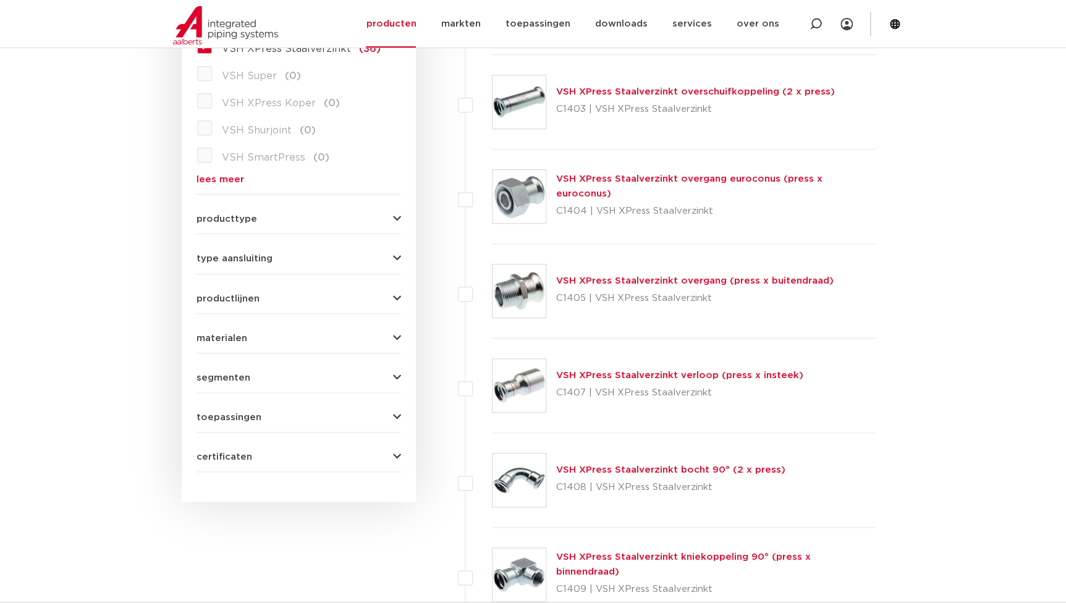
scroll to position [448, 0]
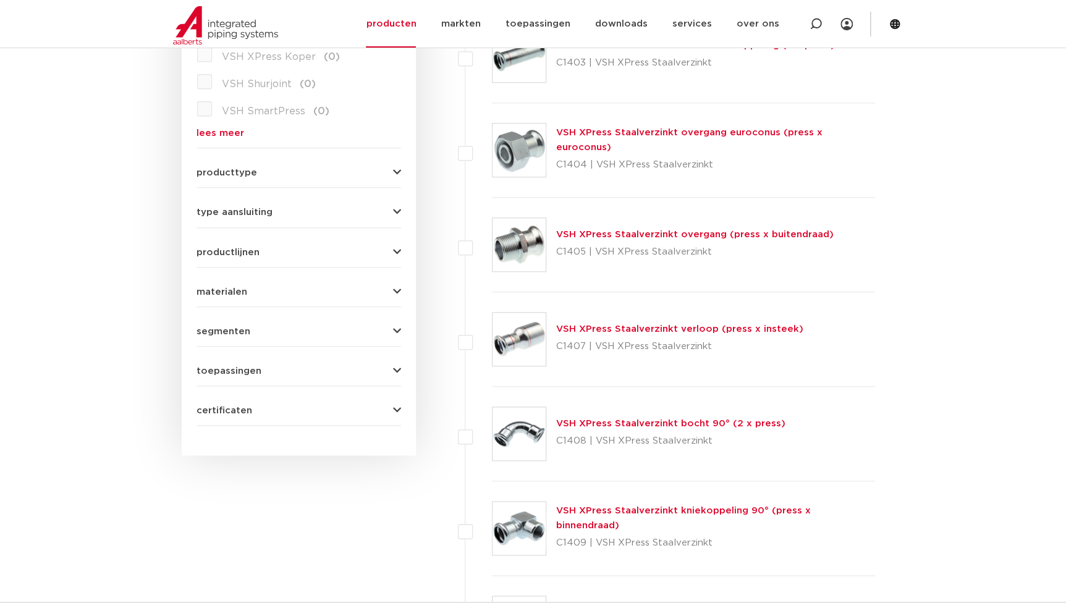
click at [659, 234] on link "VSH XPress Staalverzinkt overgang (press x buitendraad)" at bounding box center [694, 234] width 277 height 9
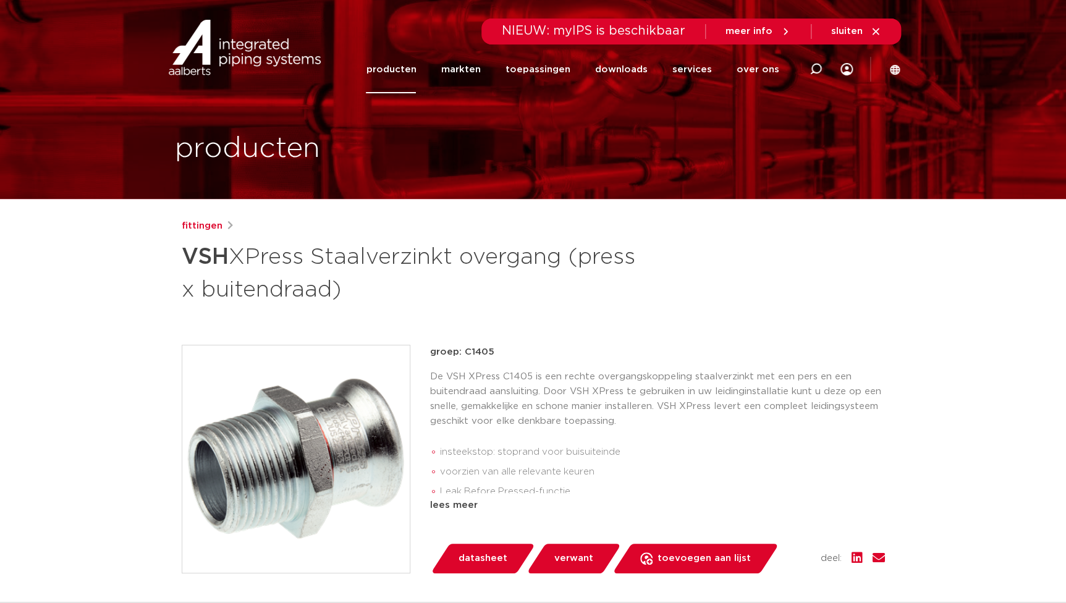
drag, startPoint x: 489, startPoint y: 348, endPoint x: 461, endPoint y: 355, distance: 28.0
click at [461, 355] on p "groep: C1405" at bounding box center [657, 352] width 455 height 15
copy p "C1405"
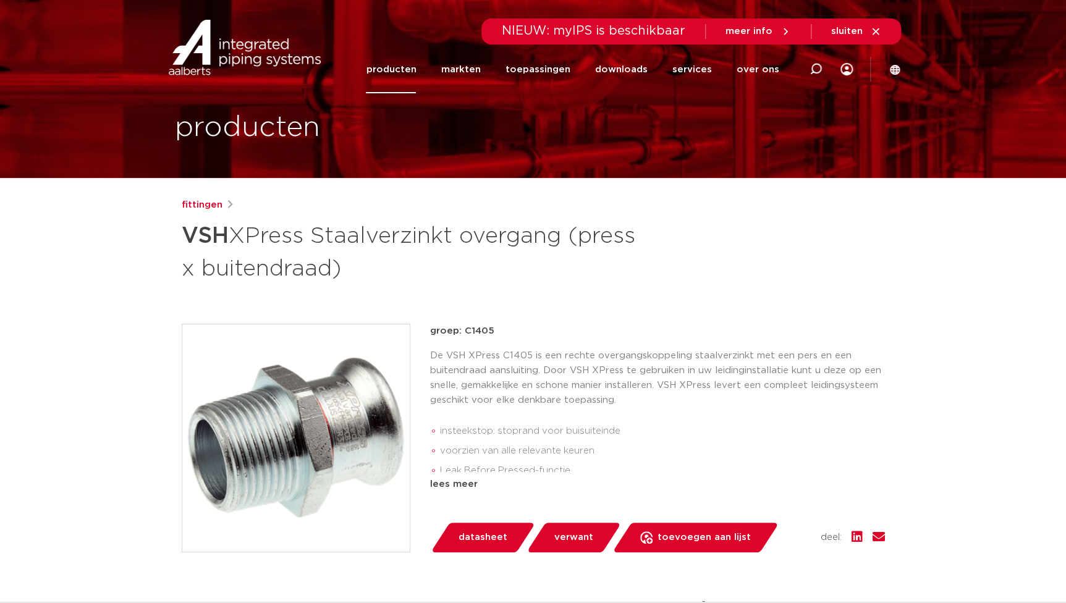
scroll to position [56, 0]
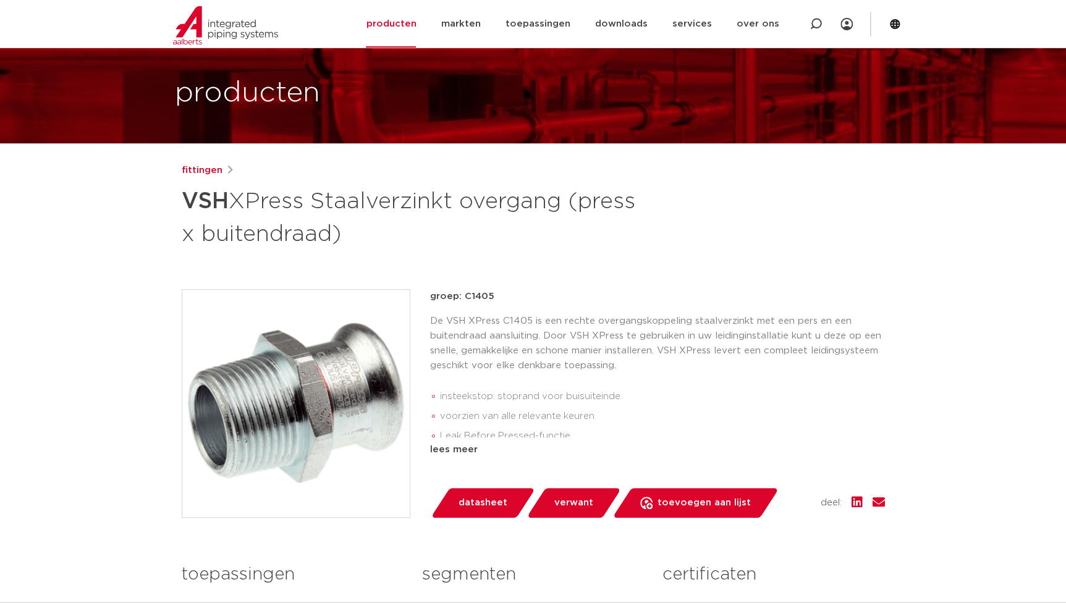
click at [474, 408] on li "voorzien van alle relevante keuren" at bounding box center [662, 416] width 445 height 20
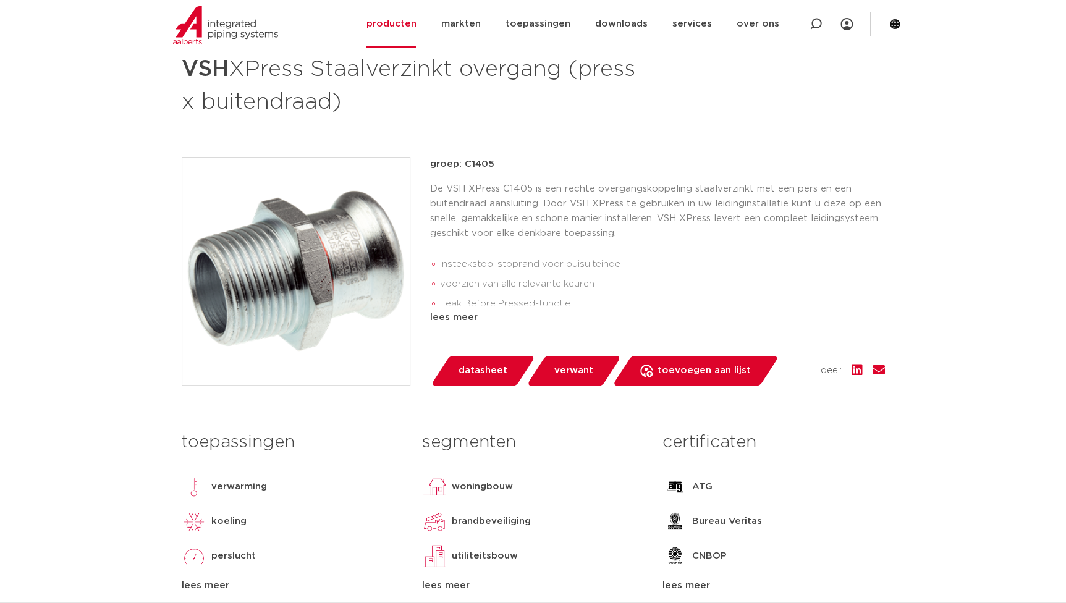
scroll to position [168, 0]
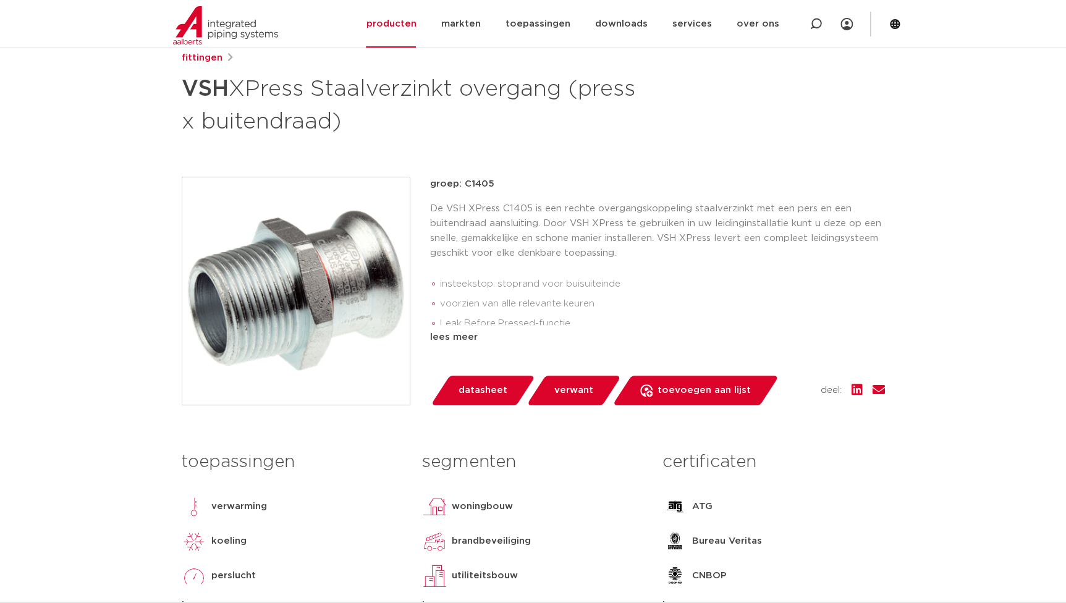
click at [549, 62] on div "fittingen" at bounding box center [533, 58] width 703 height 15
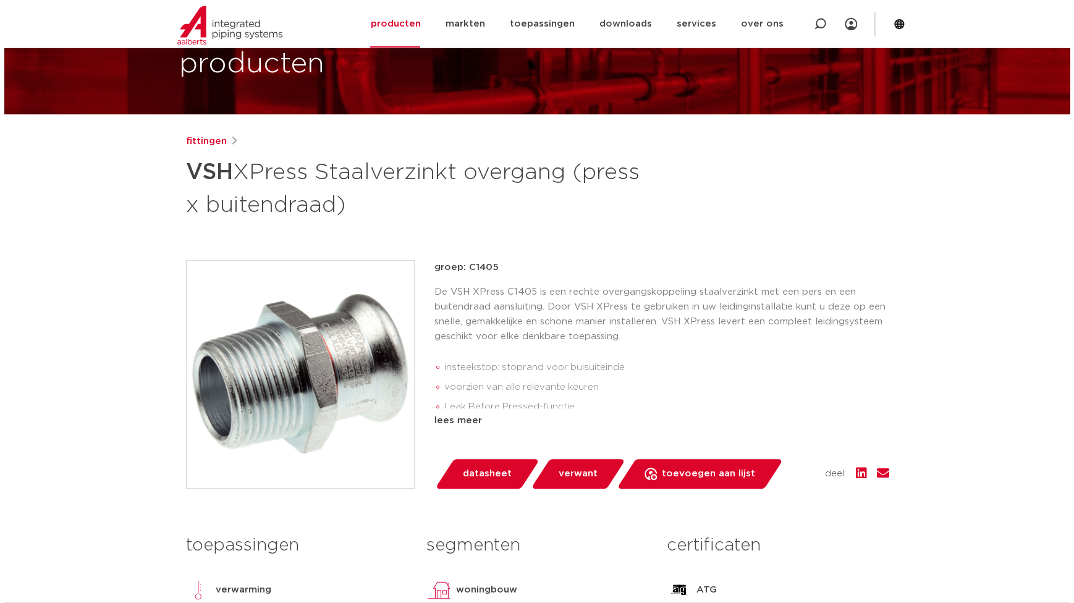
scroll to position [0, 0]
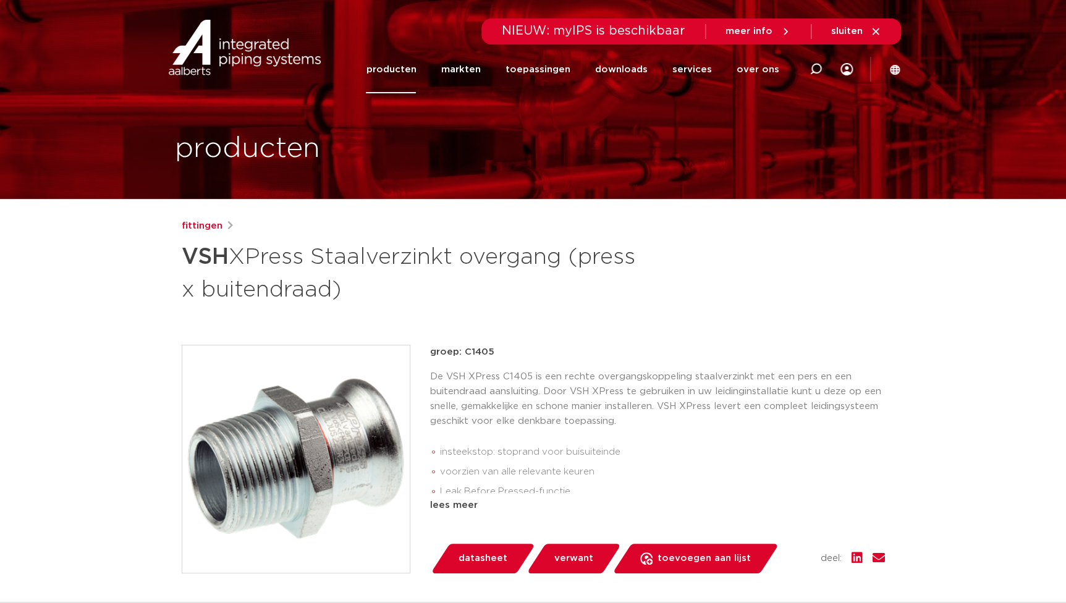
click at [293, 446] on img at bounding box center [295, 458] width 227 height 227
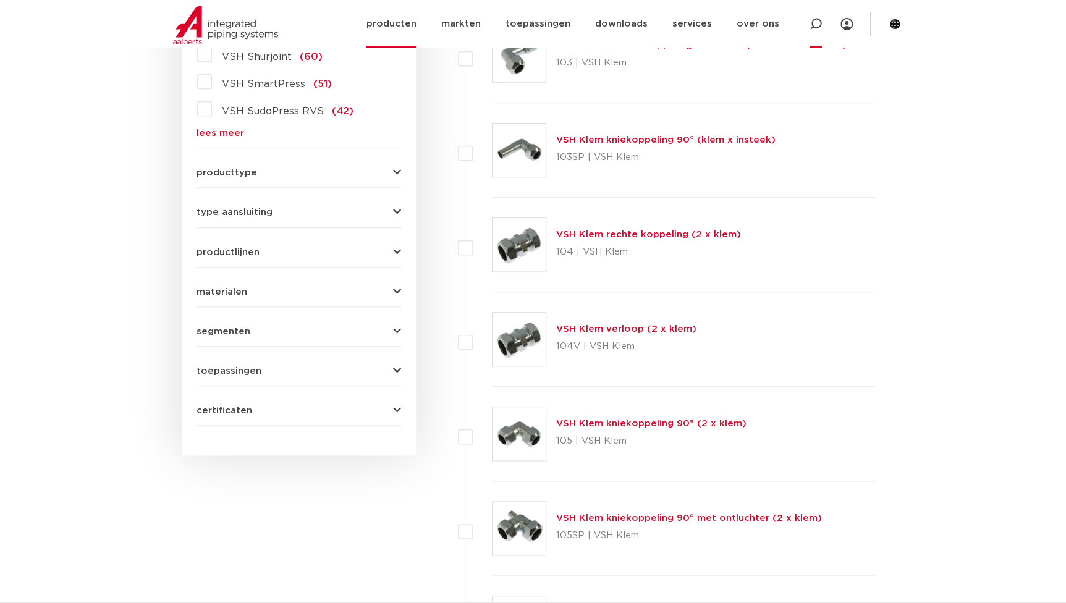
click at [815, 18] on icon at bounding box center [815, 24] width 15 height 15
paste input "R2705"
type input "R2705G"
click button "Zoeken" at bounding box center [0, 0] width 0 height 0
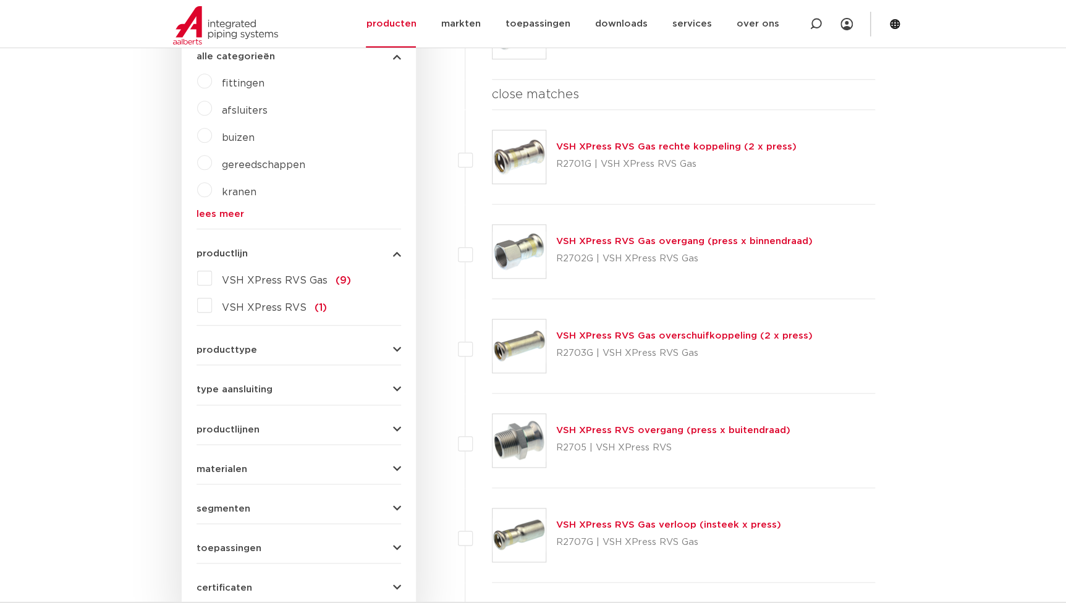
scroll to position [279, 0]
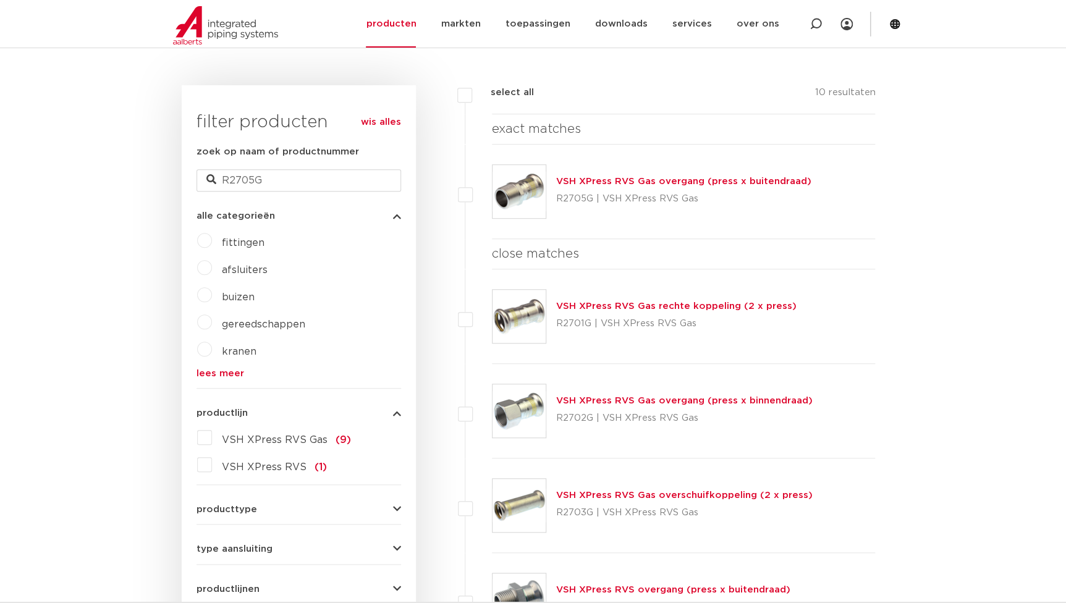
click at [650, 185] on link "VSH XPress RVS Gas overgang (press x buitendraad)" at bounding box center [683, 181] width 255 height 9
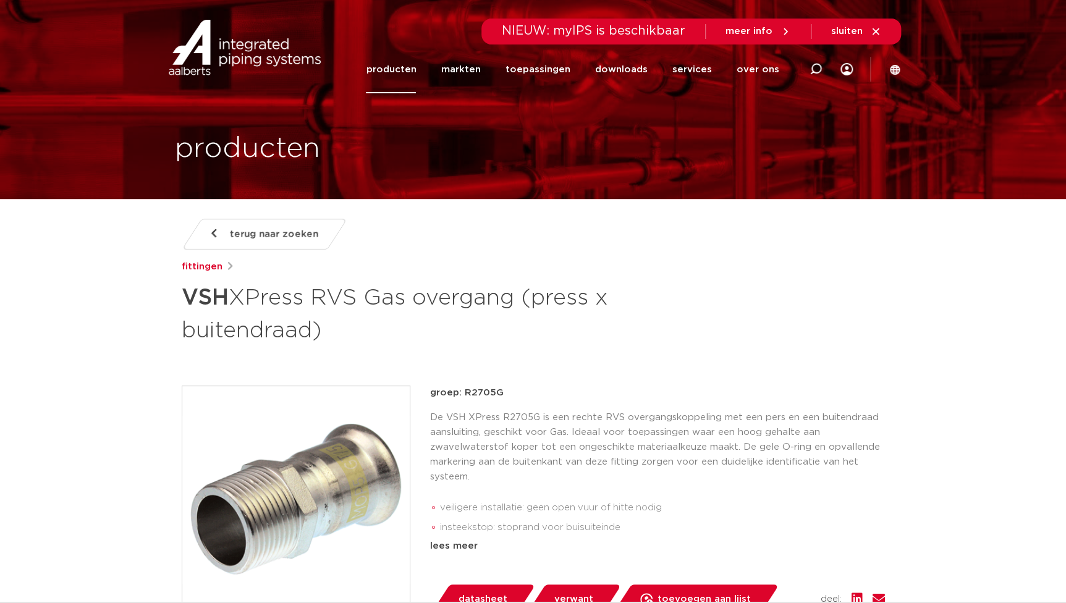
drag, startPoint x: 267, startPoint y: 481, endPoint x: 244, endPoint y: 513, distance: 39.9
click at [243, 514] on img at bounding box center [295, 499] width 227 height 227
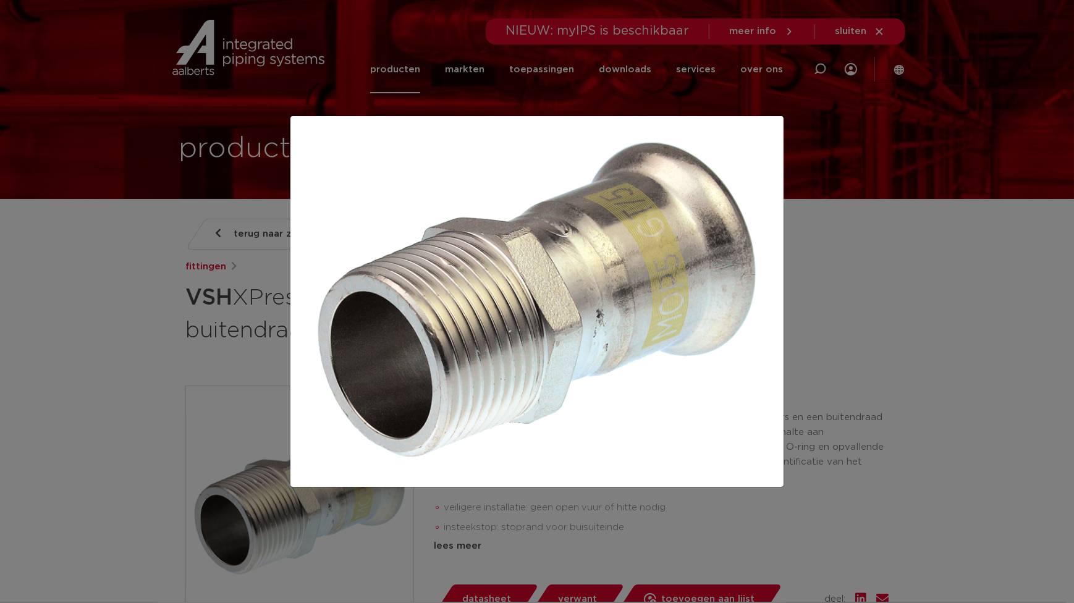
click at [904, 106] on div at bounding box center [537, 301] width 1074 height 603
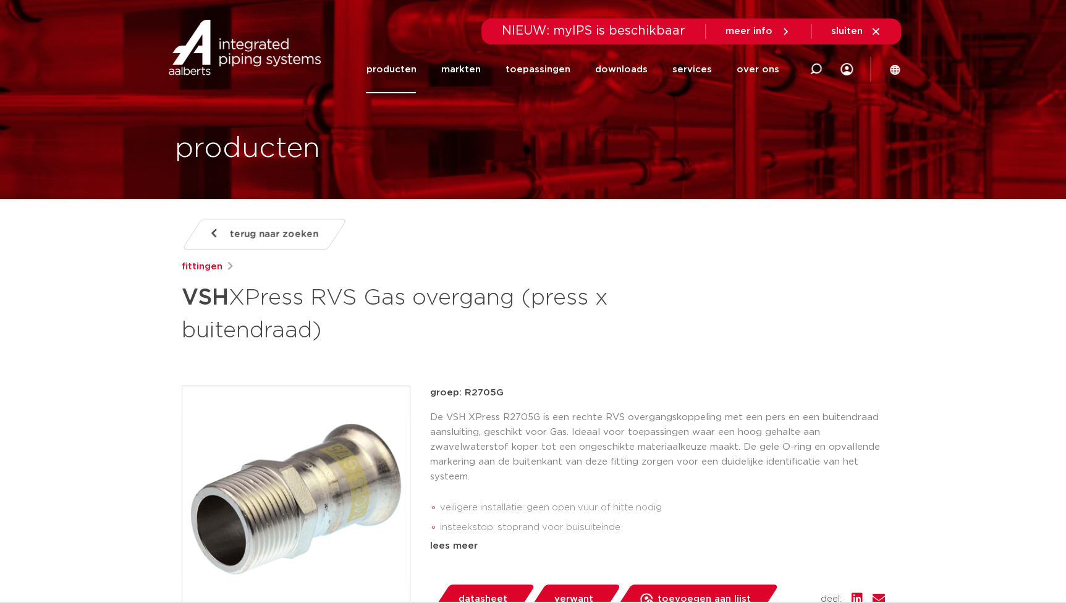
drag, startPoint x: 332, startPoint y: 332, endPoint x: 165, endPoint y: 290, distance: 172.0
copy h1 "VSH XPress RVS Gas overgang (press x buitendraad)"
click at [680, 373] on div "terug naar zoeken fittingen VSH XPress RVS Gas overgang (press x buitendraad) g…" at bounding box center [533, 535] width 723 height 633
click at [652, 394] on p "groep: R2705G" at bounding box center [657, 392] width 455 height 15
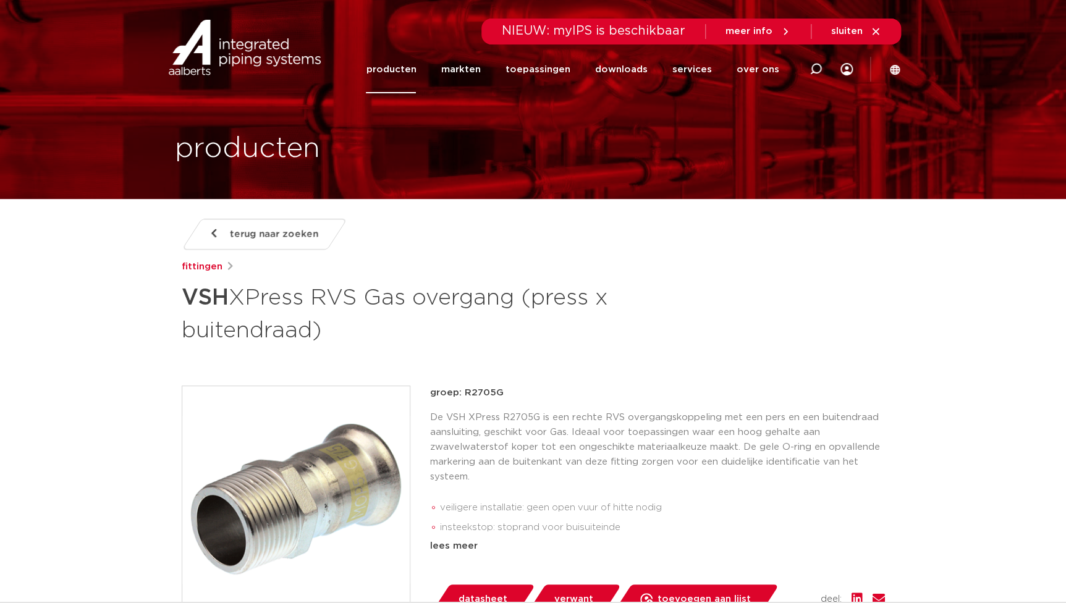
click at [225, 486] on img at bounding box center [295, 499] width 227 height 227
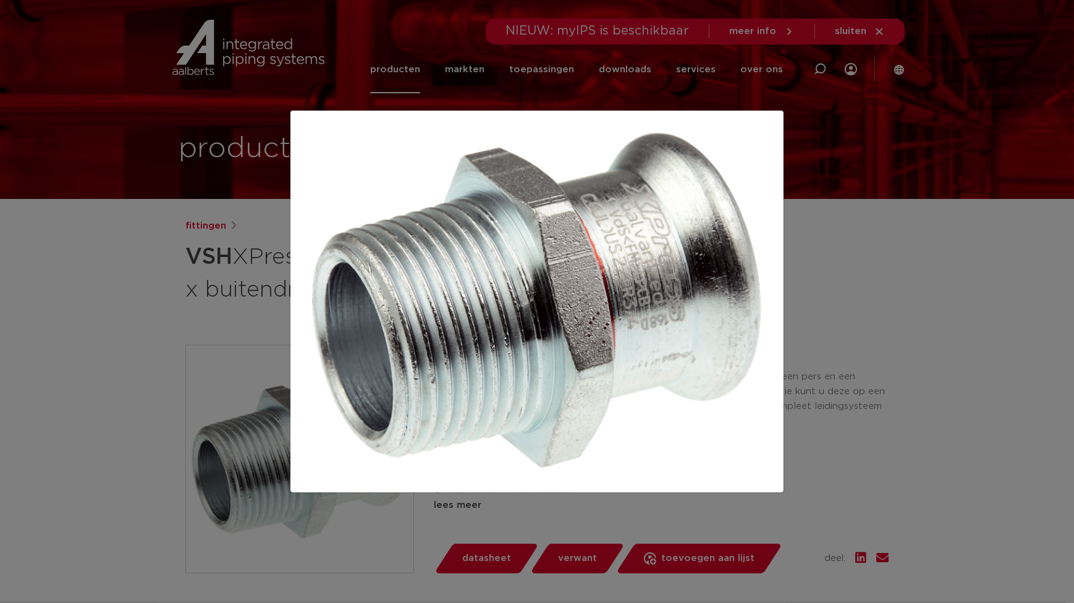
click at [875, 324] on div at bounding box center [537, 301] width 1074 height 603
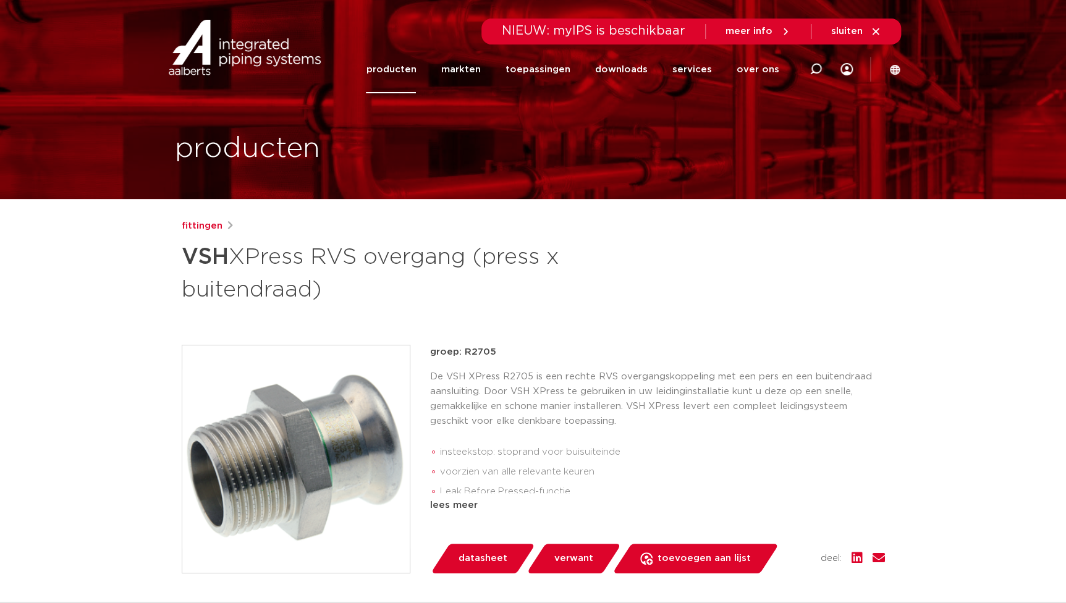
drag, startPoint x: 216, startPoint y: 483, endPoint x: 223, endPoint y: 482, distance: 6.8
click at [216, 484] on img at bounding box center [295, 458] width 227 height 227
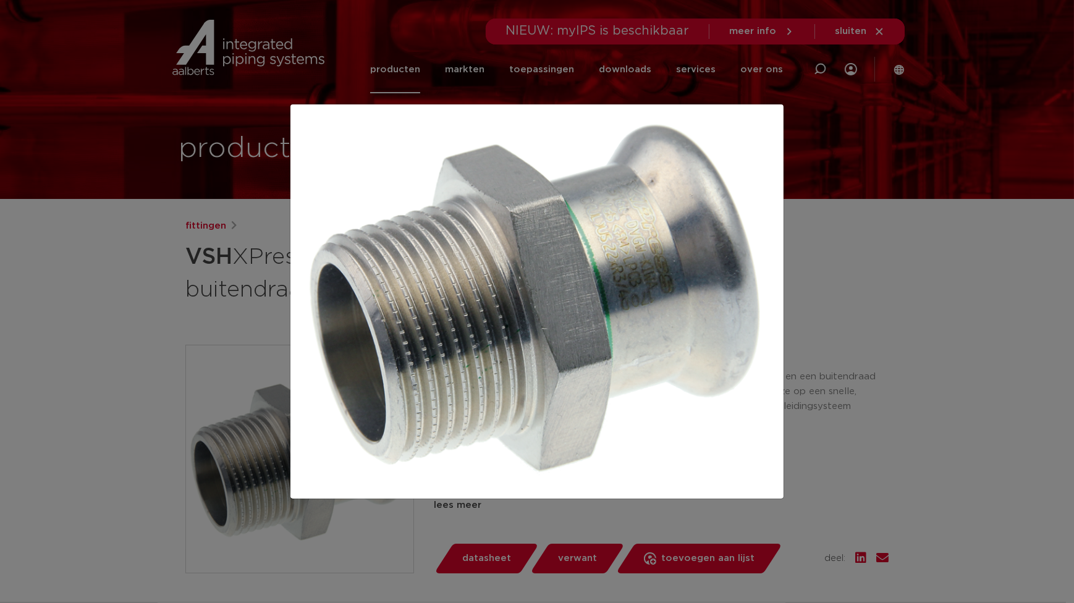
click at [592, 519] on div at bounding box center [537, 301] width 1074 height 603
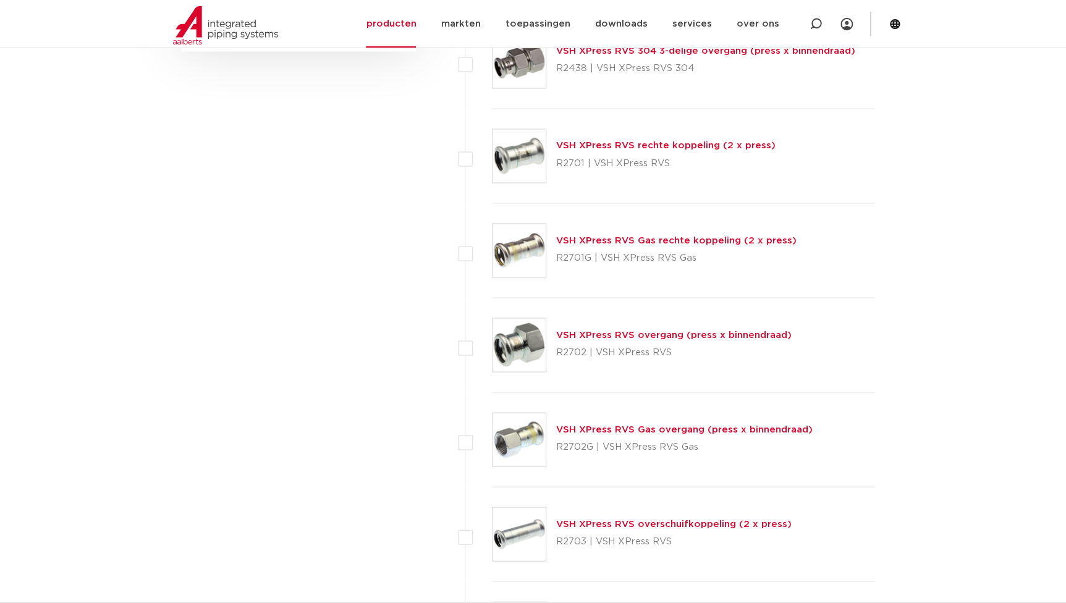
scroll to position [1009, 0]
click at [634, 335] on link "VSH XPress RVS overgang (press x binnendraad)" at bounding box center [673, 335] width 235 height 9
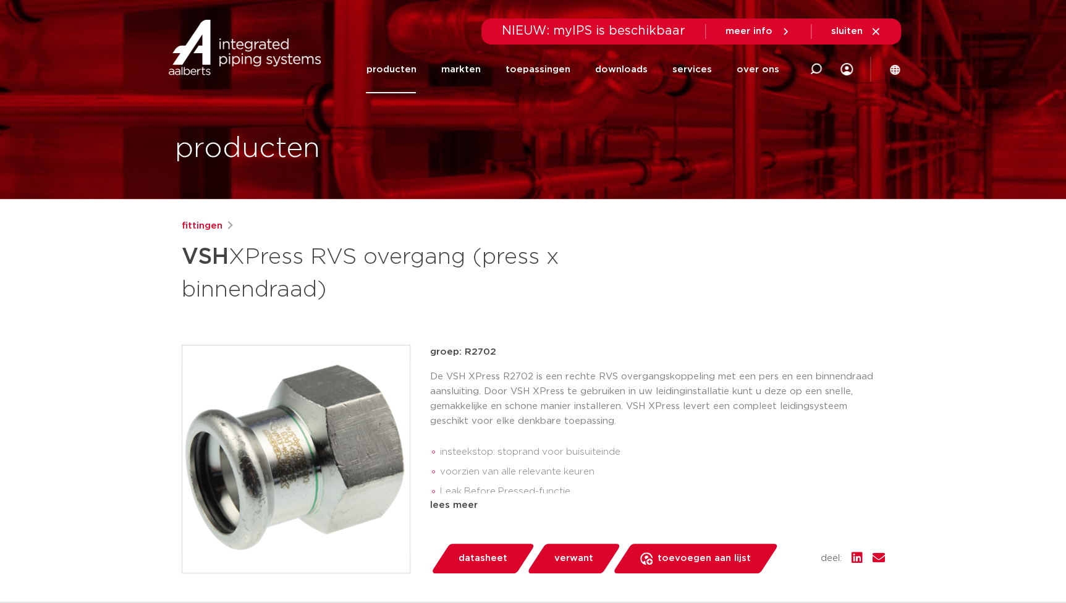
click at [293, 448] on img at bounding box center [295, 458] width 227 height 227
